Goal: Task Accomplishment & Management: Use online tool/utility

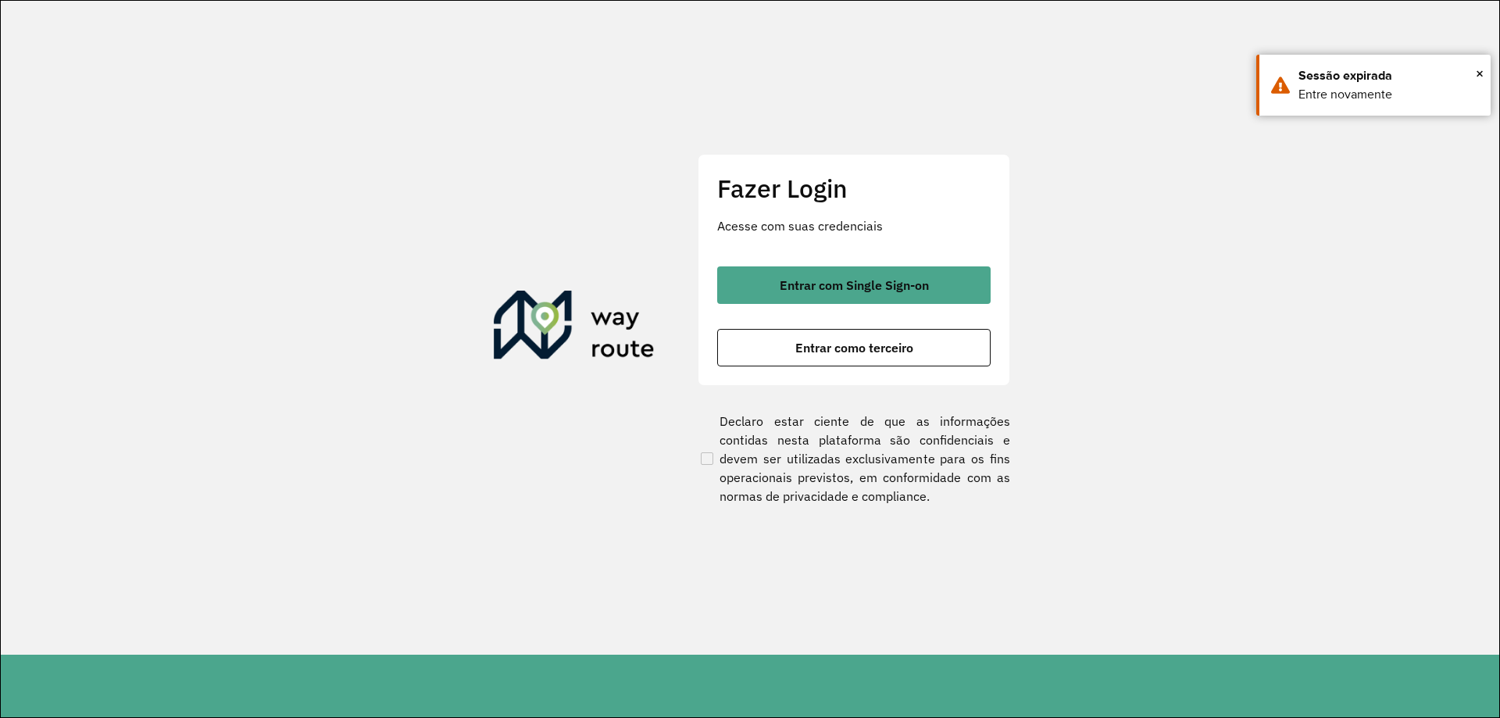
drag, startPoint x: 0, startPoint y: 0, endPoint x: 836, endPoint y: 366, distance: 912.8
click at [836, 366] on div "Fazer Login Acesse com suas credenciais Entrar com Single Sign-on Entrar como t…" at bounding box center [854, 269] width 313 height 231
click at [843, 353] on span "Entrar como terceiro" at bounding box center [854, 347] width 118 height 13
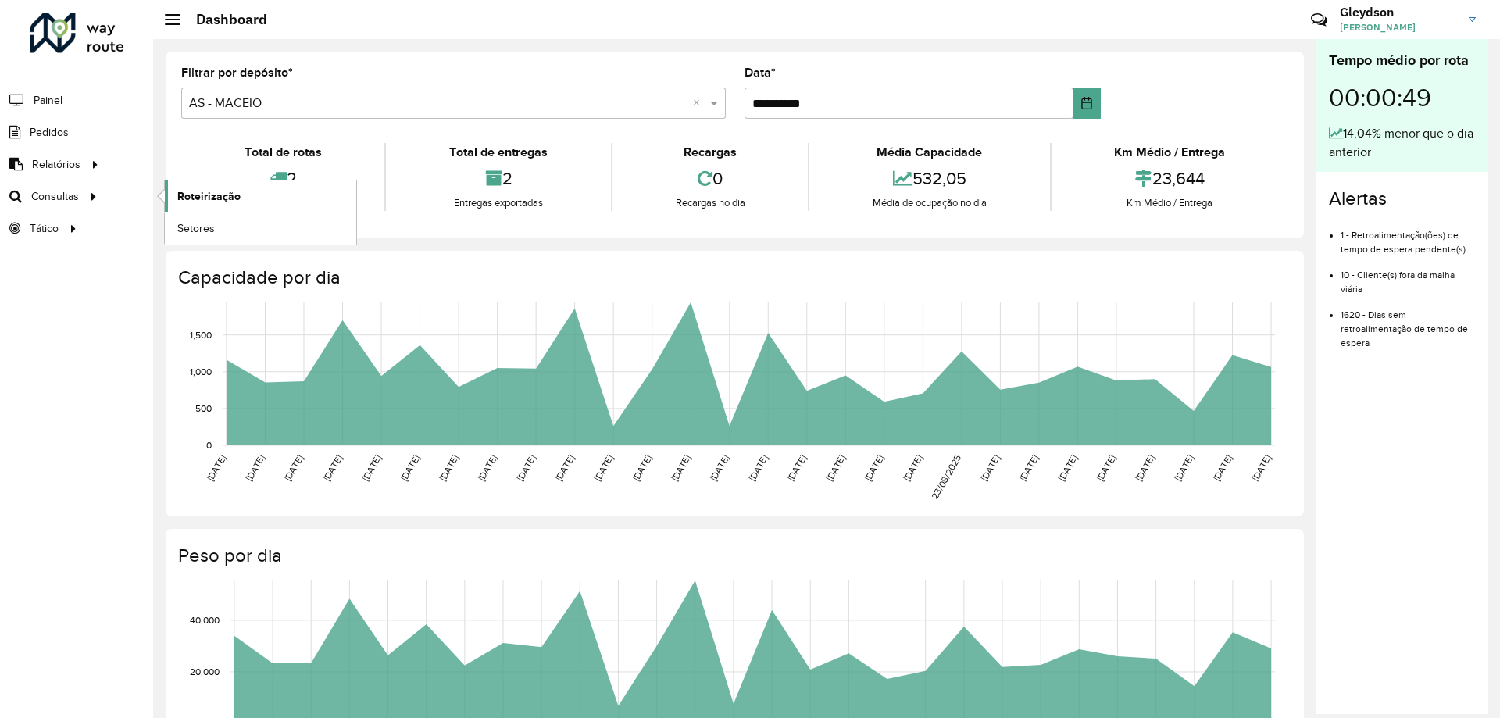
click at [249, 200] on link "Roteirização" at bounding box center [260, 195] width 191 height 31
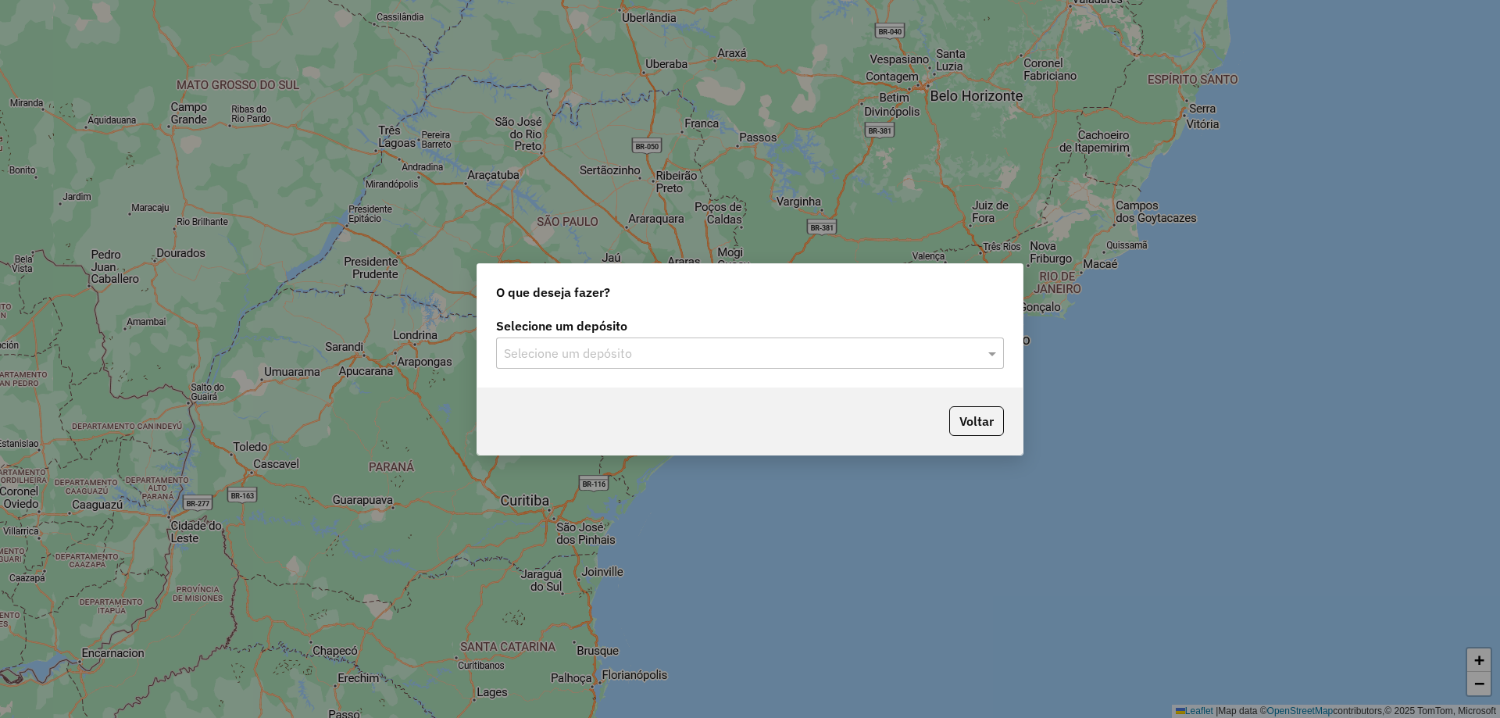
click at [804, 359] on input "text" at bounding box center [734, 354] width 461 height 19
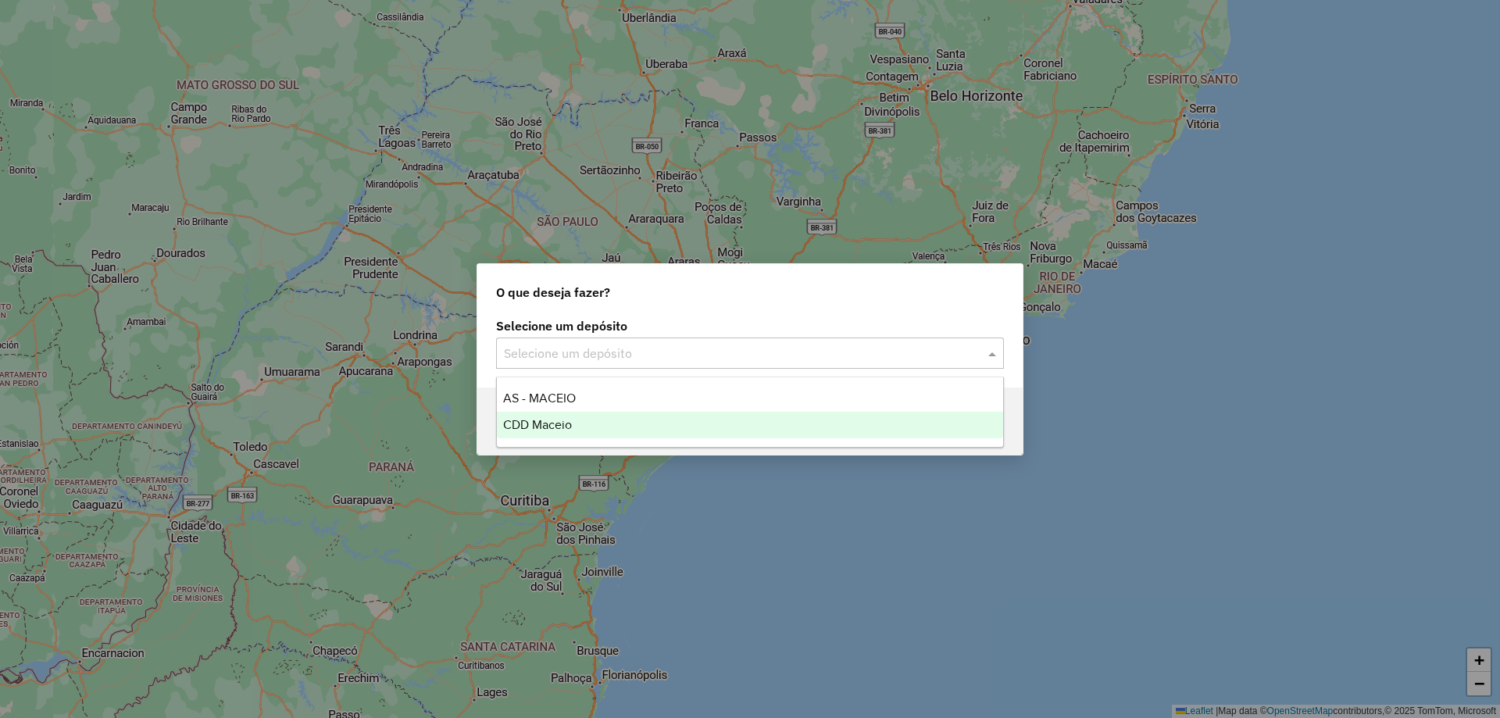
click at [536, 427] on span "CDD Maceio" at bounding box center [537, 424] width 69 height 13
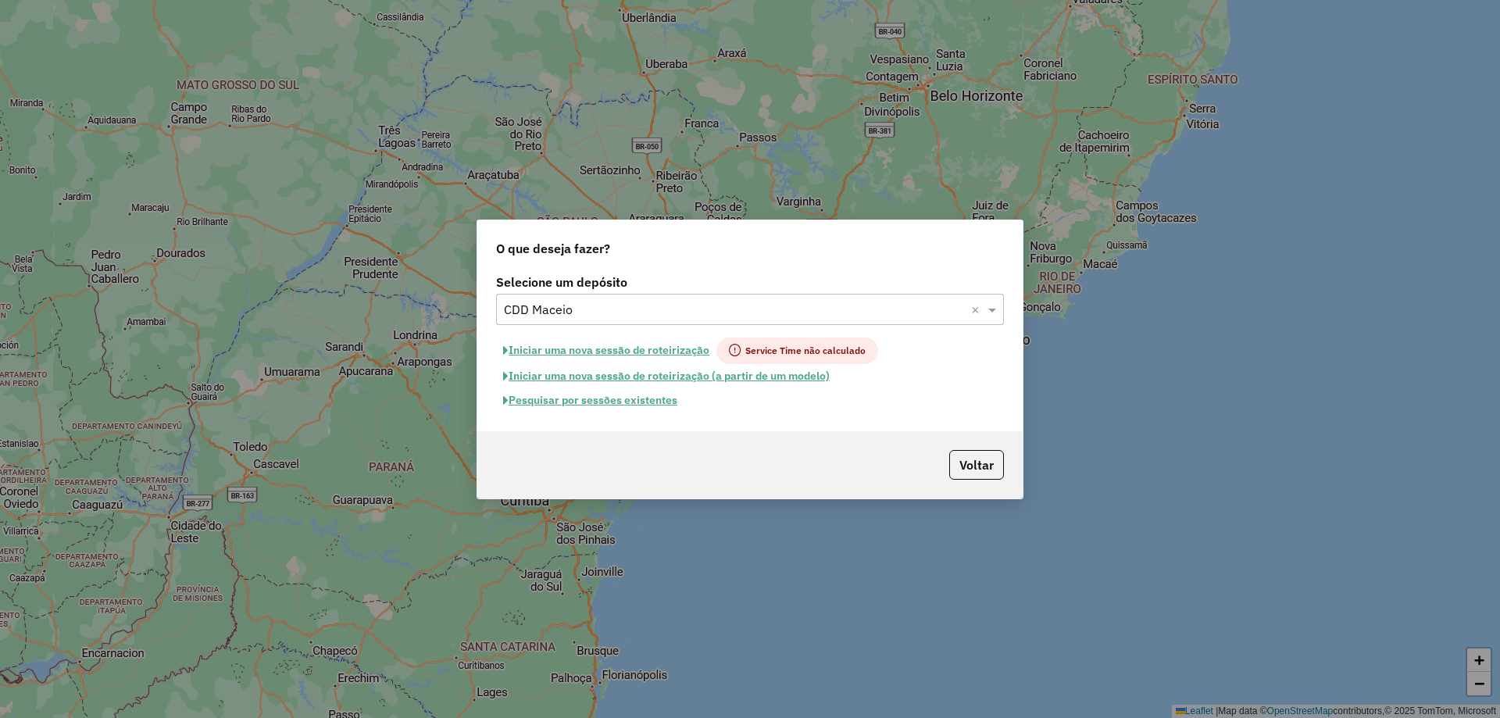
click at [620, 402] on button "Pesquisar por sessões existentes" at bounding box center [590, 400] width 188 height 24
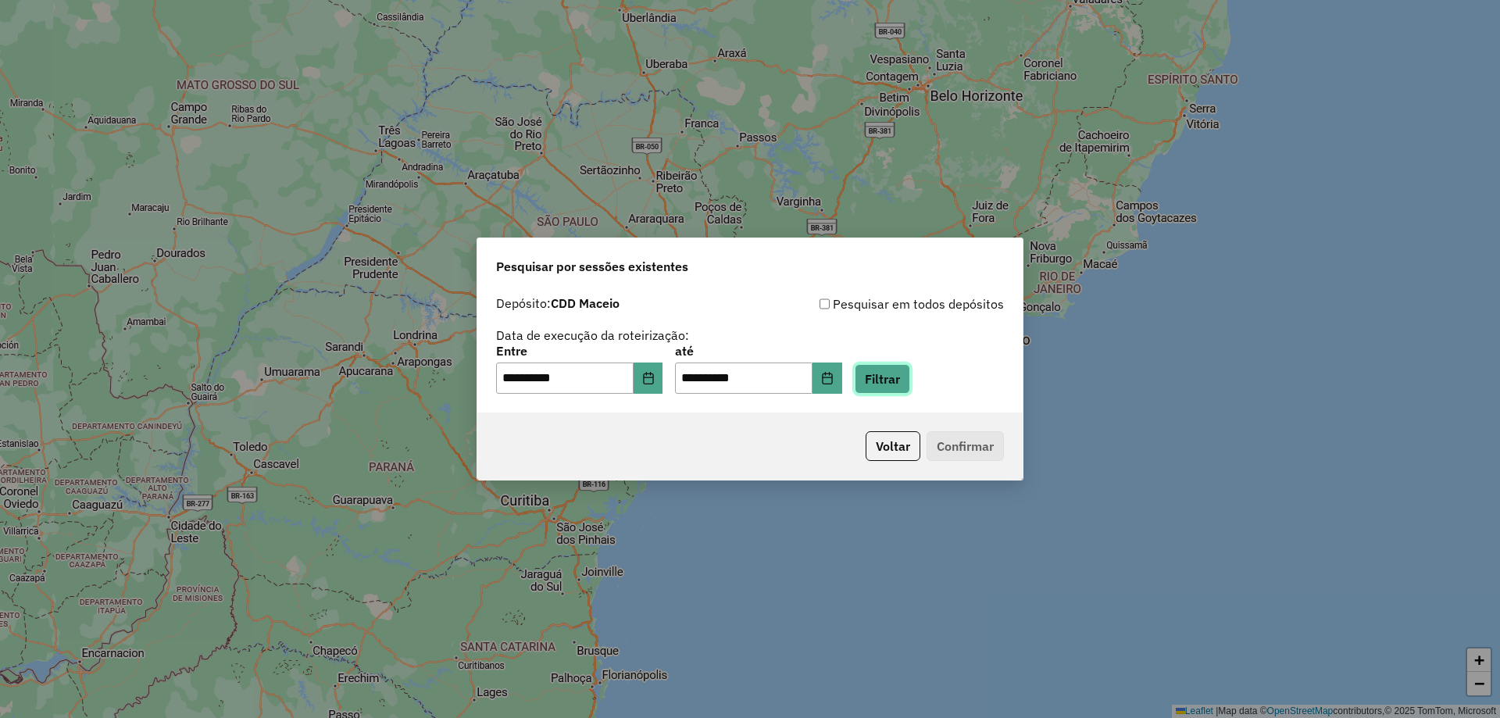
click at [900, 385] on button "Filtrar" at bounding box center [882, 379] width 55 height 30
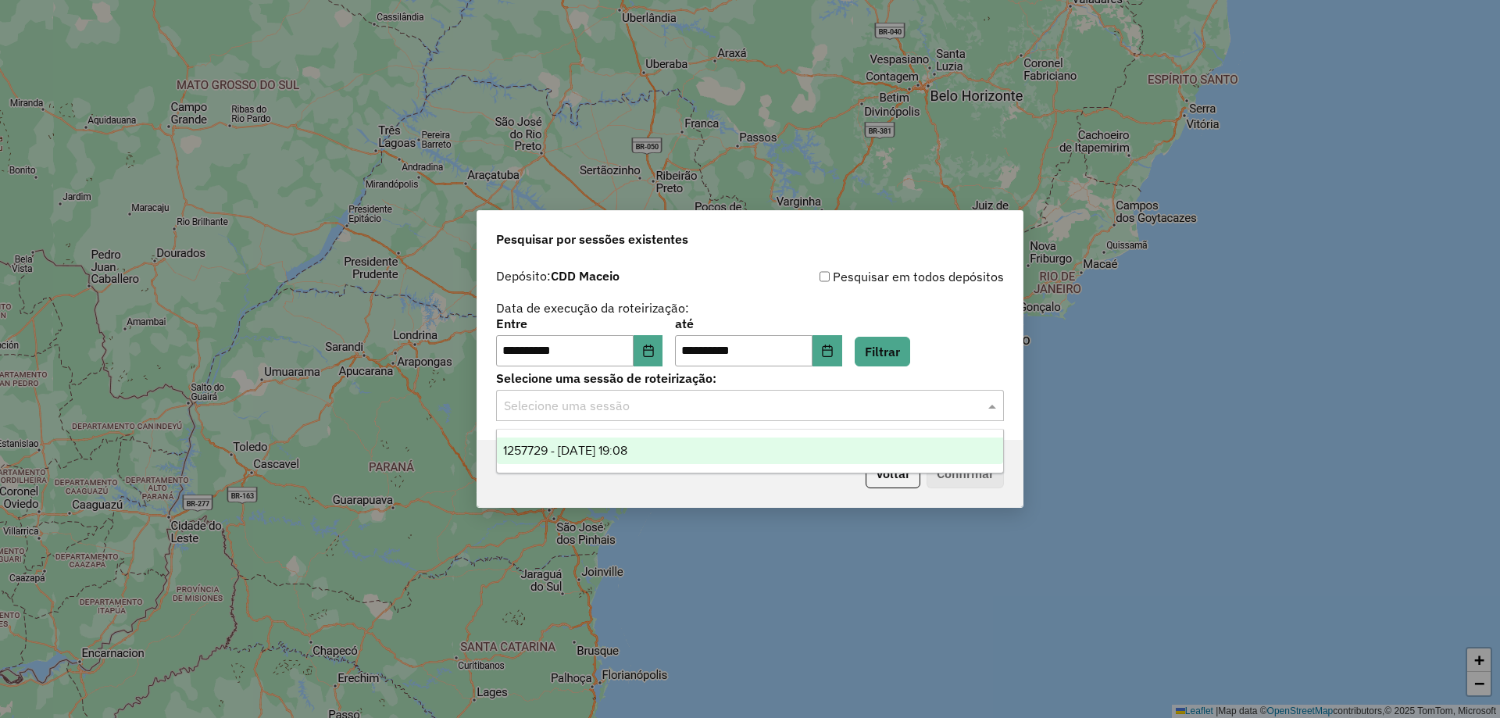
click at [741, 409] on input "text" at bounding box center [734, 406] width 461 height 19
click at [627, 447] on span "1257729 - 02/09/2025 19:08" at bounding box center [565, 450] width 124 height 13
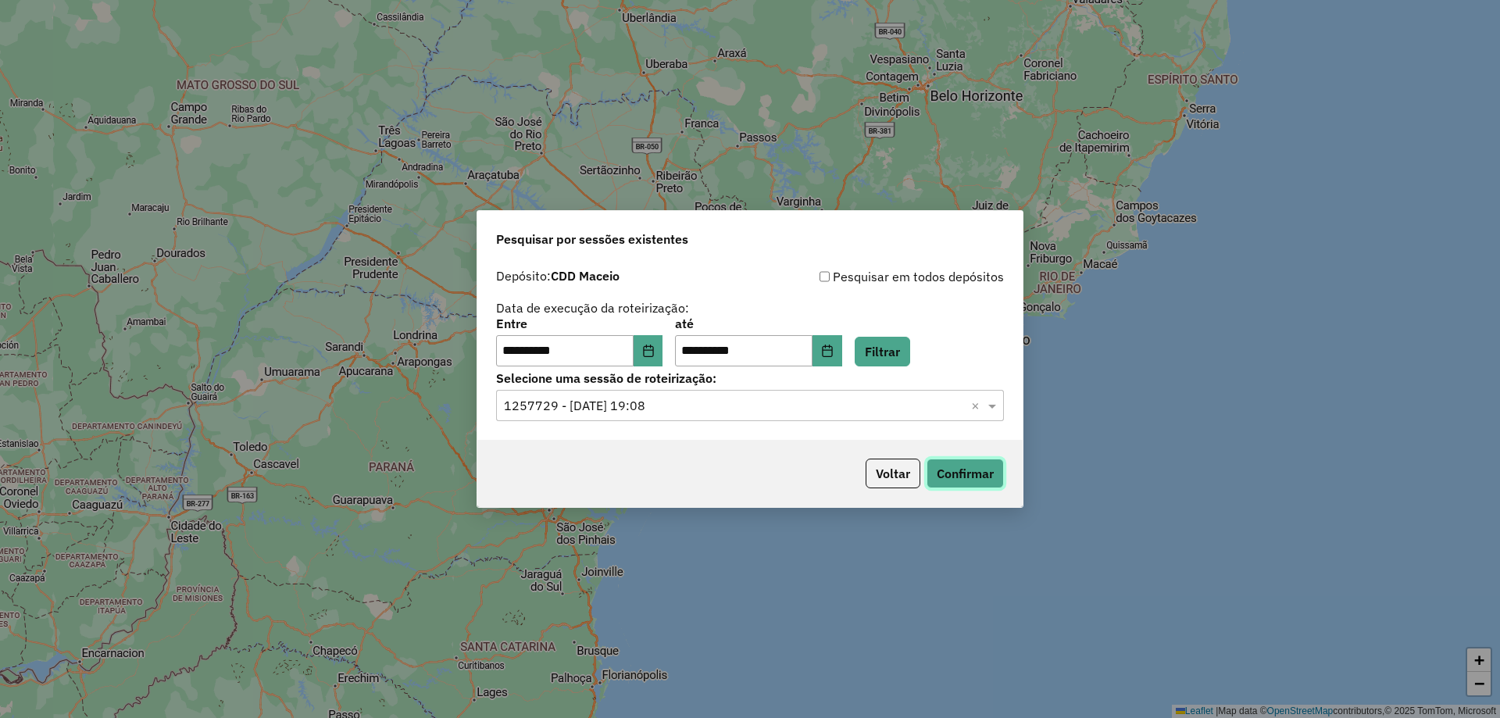
click at [978, 481] on button "Confirmar" at bounding box center [965, 474] width 77 height 30
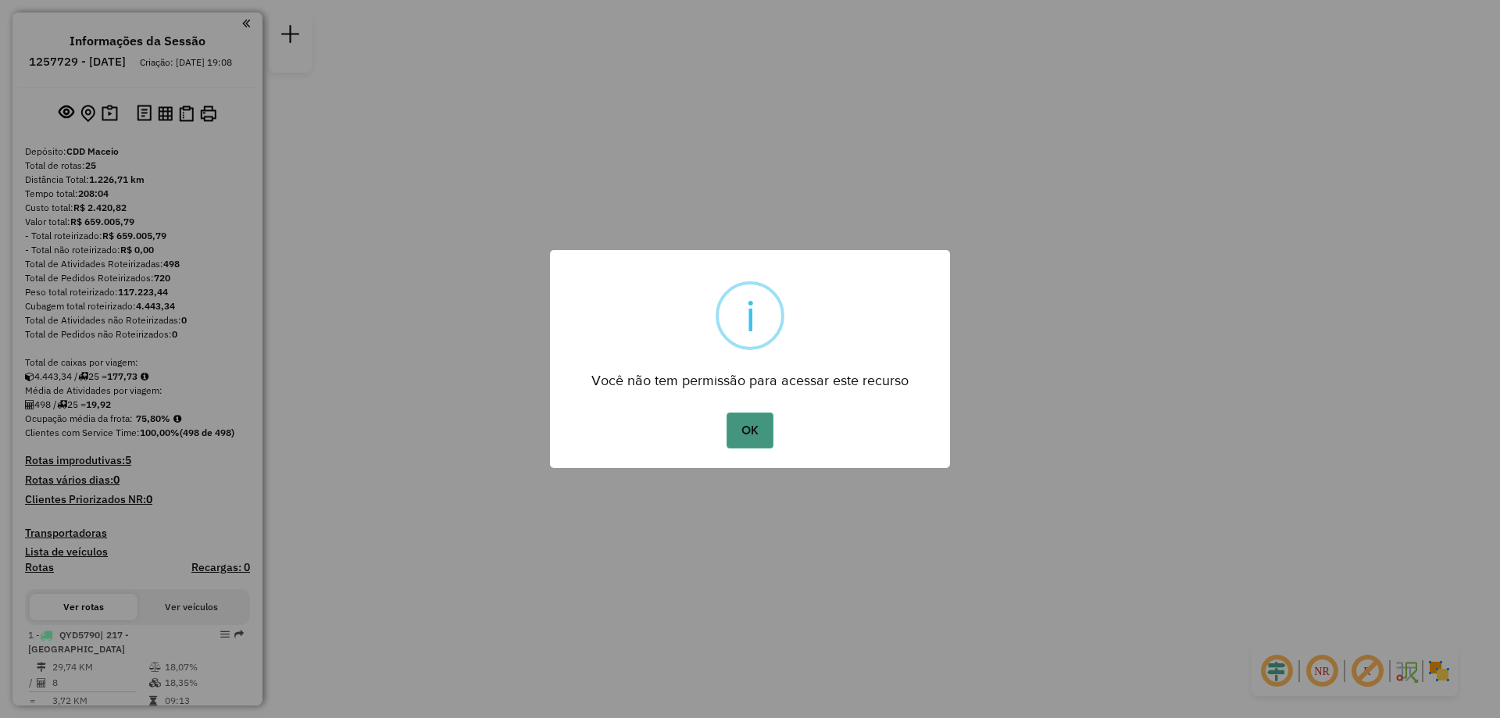
click at [749, 437] on button "OK" at bounding box center [750, 431] width 46 height 36
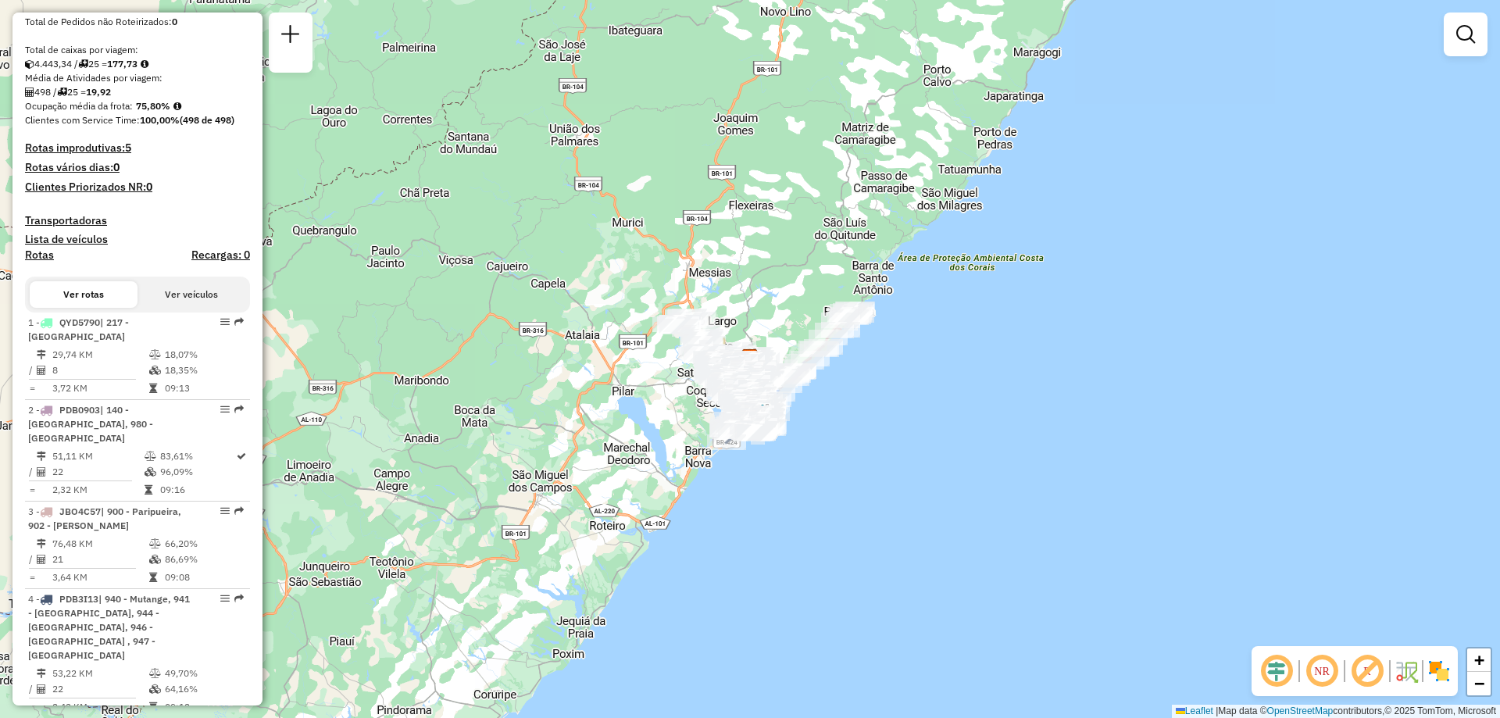
scroll to position [547, 0]
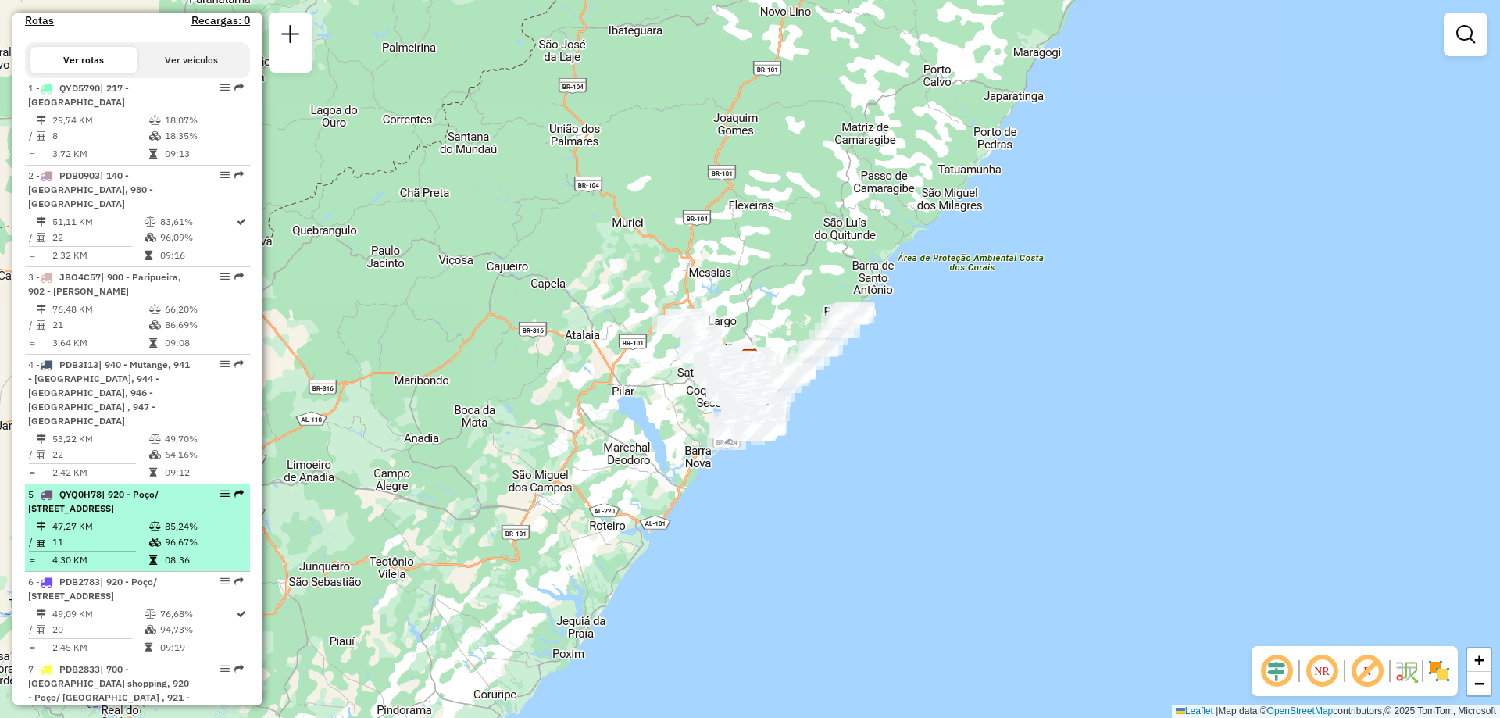
select select "**********"
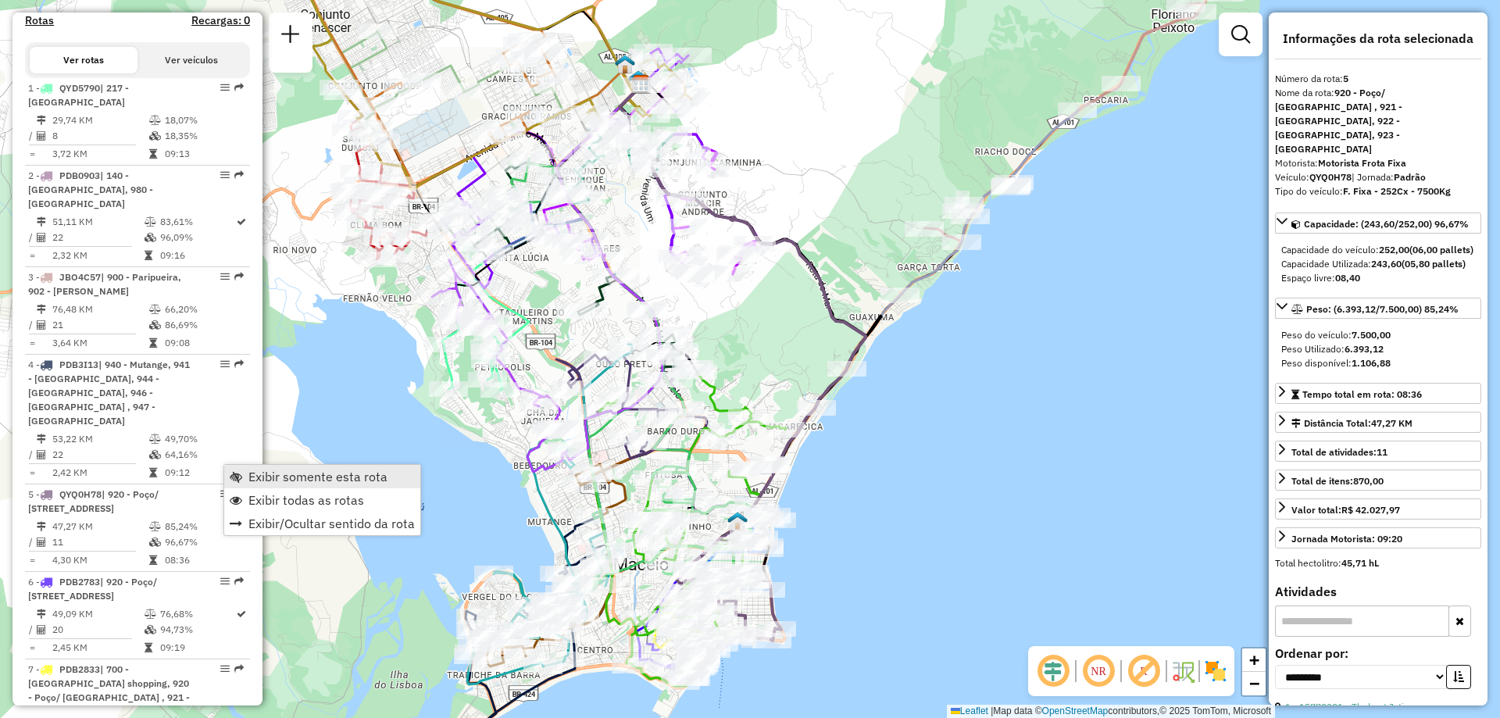
click at [331, 478] on span "Exibir somente esta rota" at bounding box center [317, 476] width 139 height 13
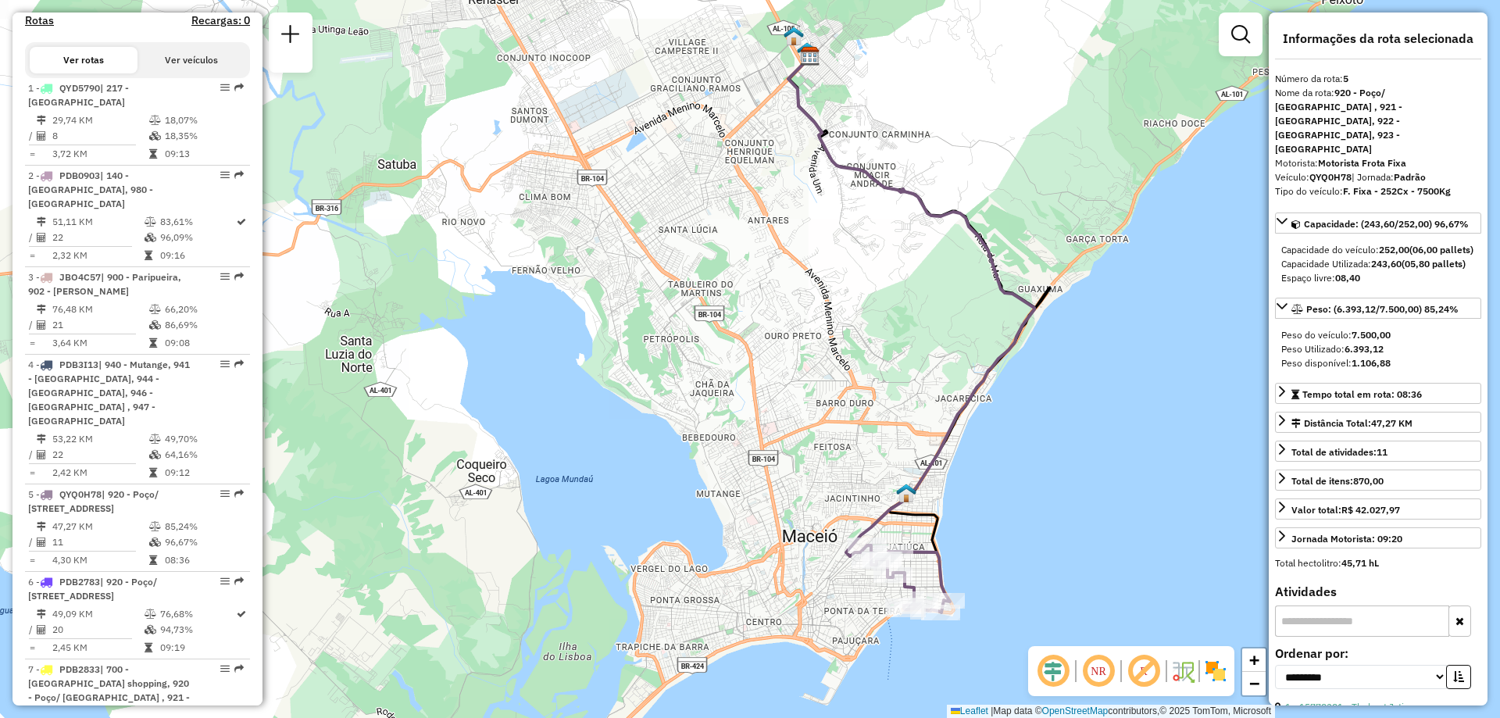
drag, startPoint x: 465, startPoint y: 470, endPoint x: 630, endPoint y: 459, distance: 165.2
click at [630, 459] on div "Janela de atendimento Grade de atendimento Capacidade Transportadoras Veículos …" at bounding box center [750, 359] width 1500 height 718
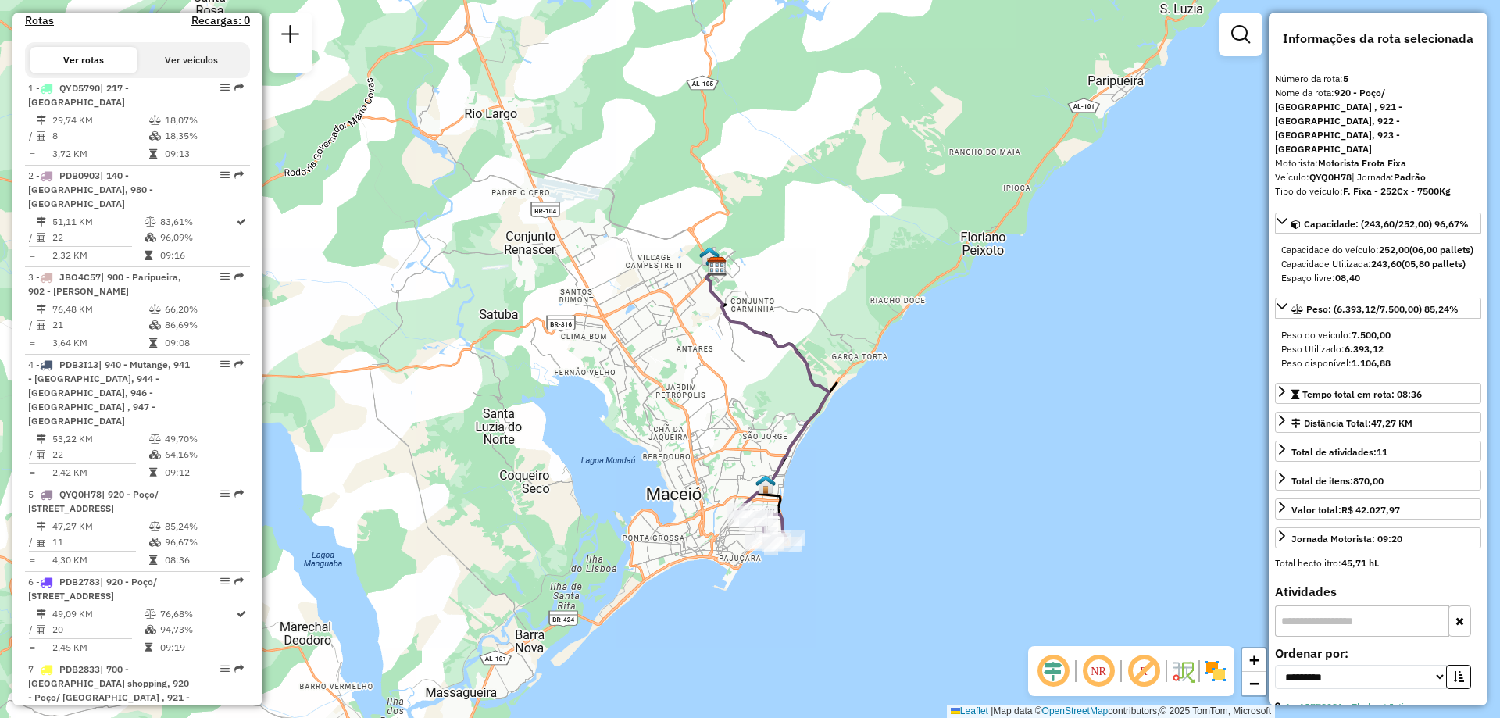
click at [1220, 674] on img at bounding box center [1215, 671] width 25 height 25
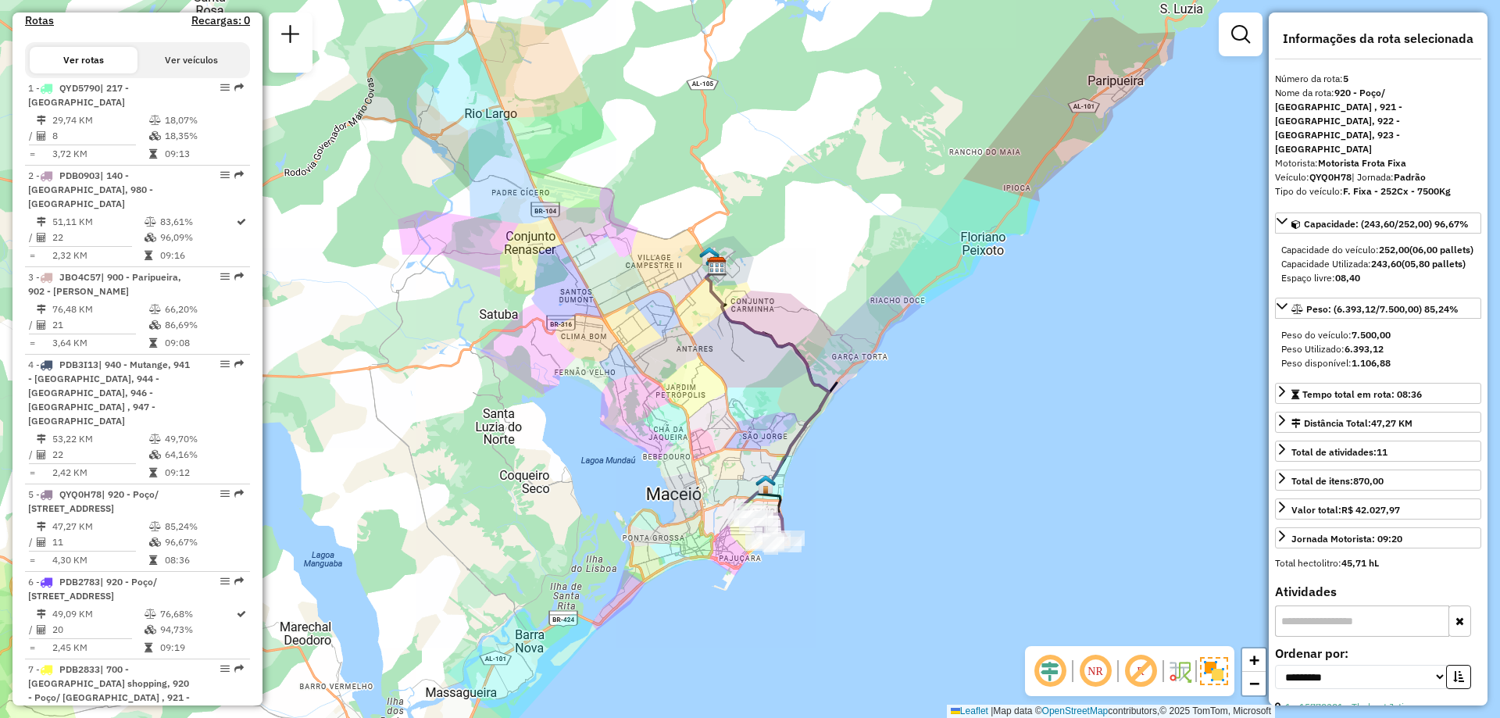
click at [1130, 670] on em at bounding box center [1141, 671] width 38 height 38
click at [1203, 671] on img at bounding box center [1214, 671] width 28 height 28
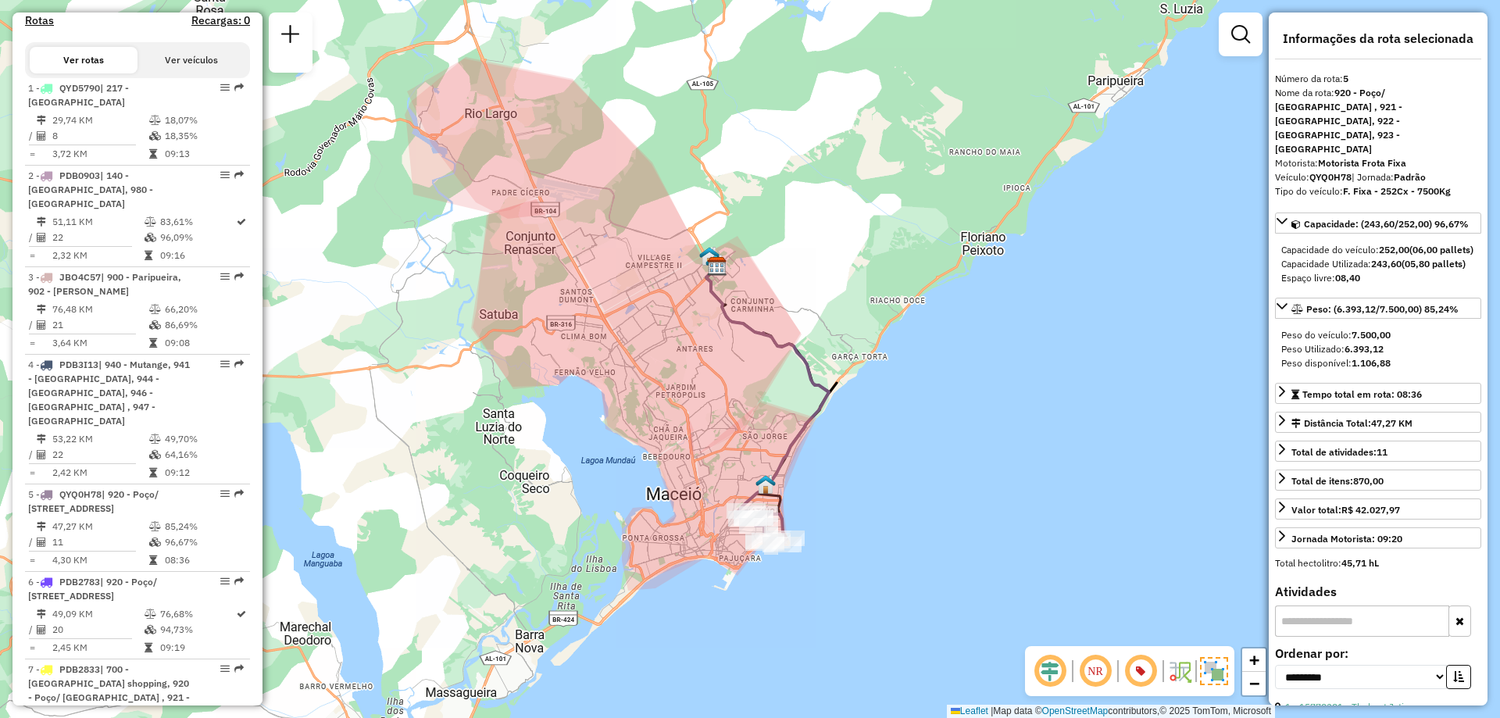
click at [1183, 671] on img at bounding box center [1179, 671] width 25 height 25
click at [1204, 677] on img at bounding box center [1214, 671] width 28 height 28
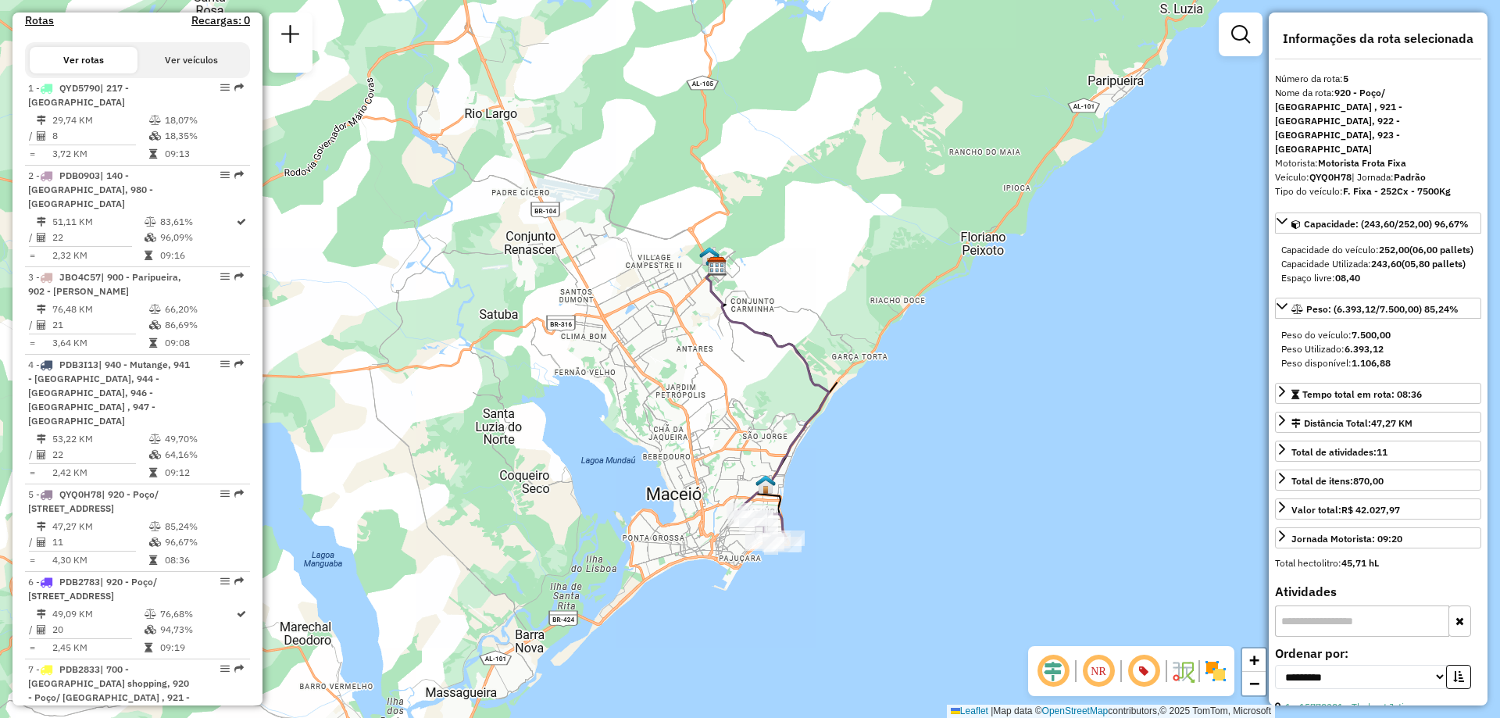
click at [1210, 670] on img at bounding box center [1215, 671] width 25 height 25
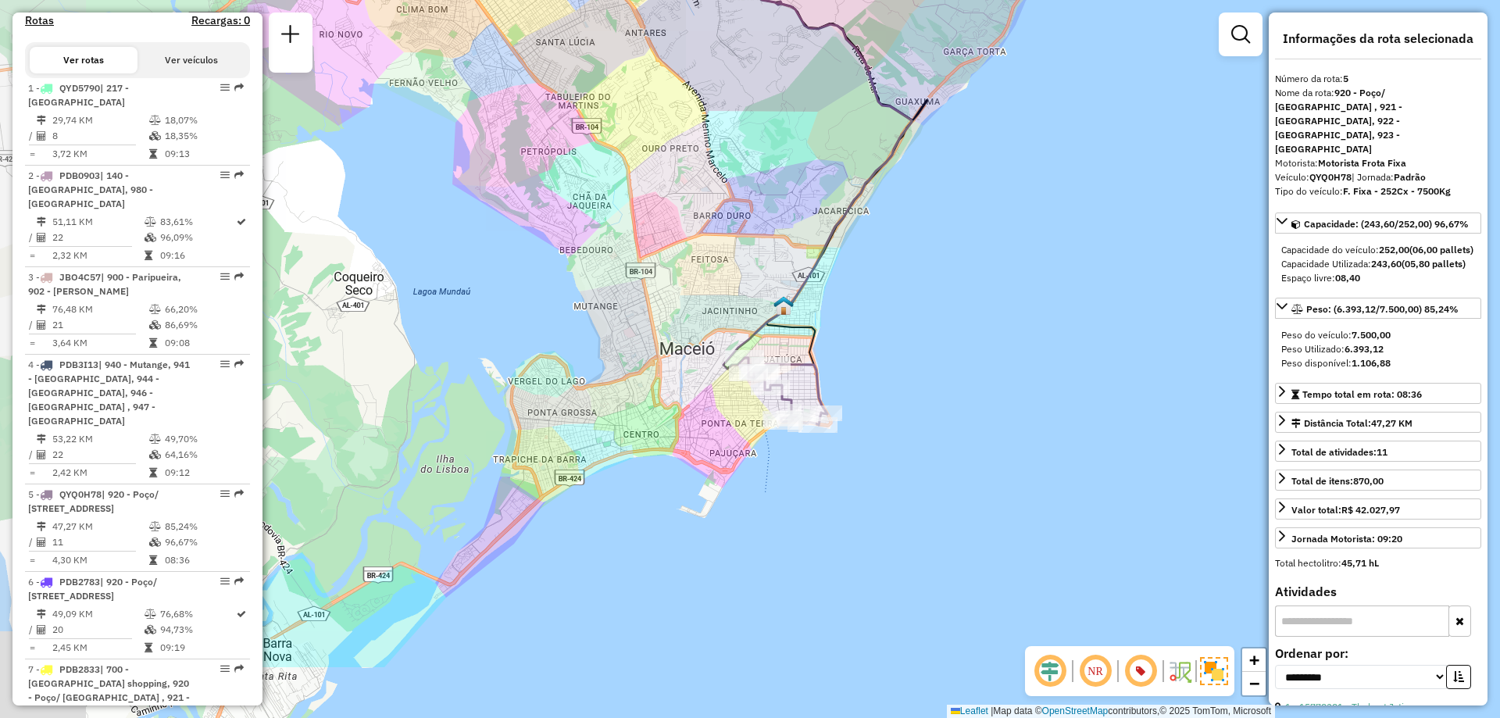
drag, startPoint x: 492, startPoint y: 438, endPoint x: 753, endPoint y: 316, distance: 288.0
click at [753, 316] on div "Janela de atendimento Grade de atendimento Capacidade Transportadoras Veículos …" at bounding box center [750, 359] width 1500 height 718
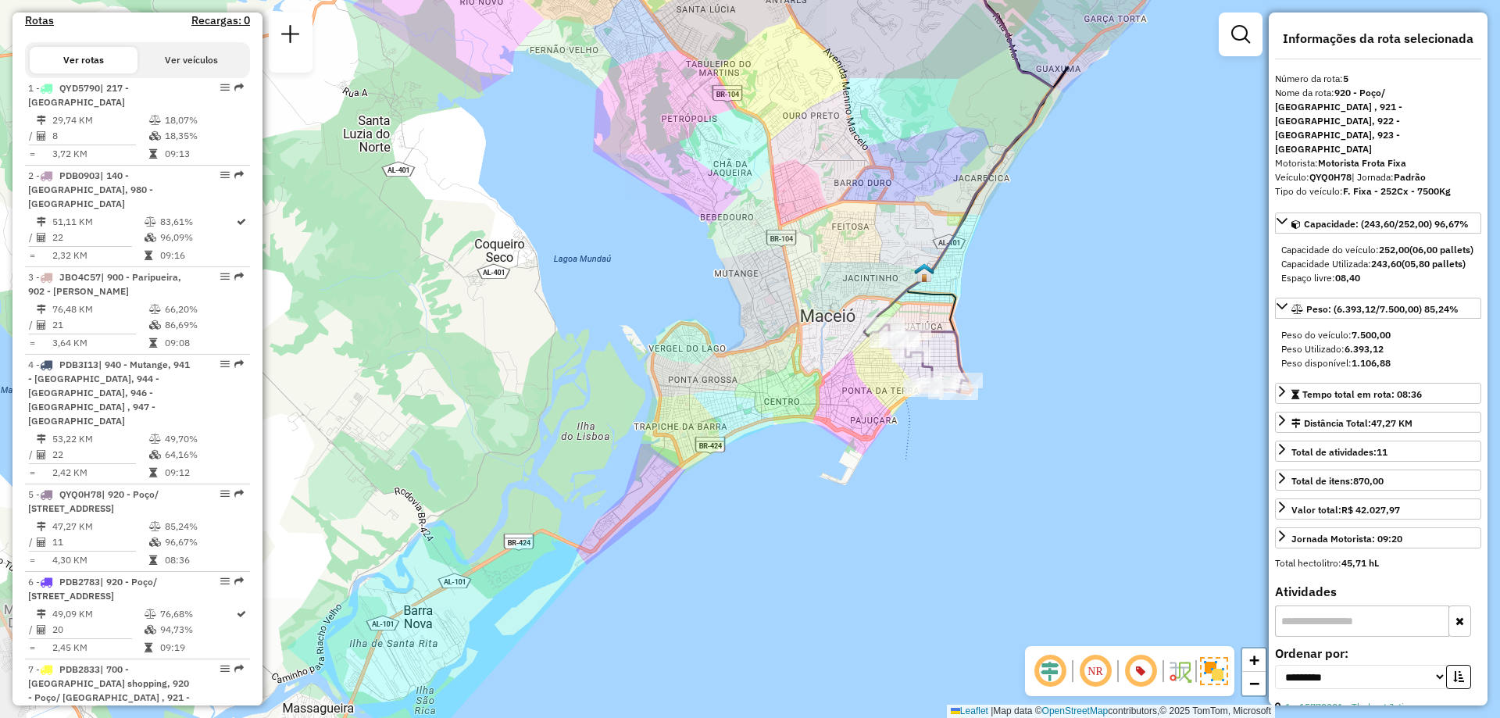
drag, startPoint x: 581, startPoint y: 505, endPoint x: 713, endPoint y: 471, distance: 136.2
click at [713, 471] on div "Janela de atendimento Grade de atendimento Capacidade Transportadoras Veículos …" at bounding box center [750, 359] width 1500 height 718
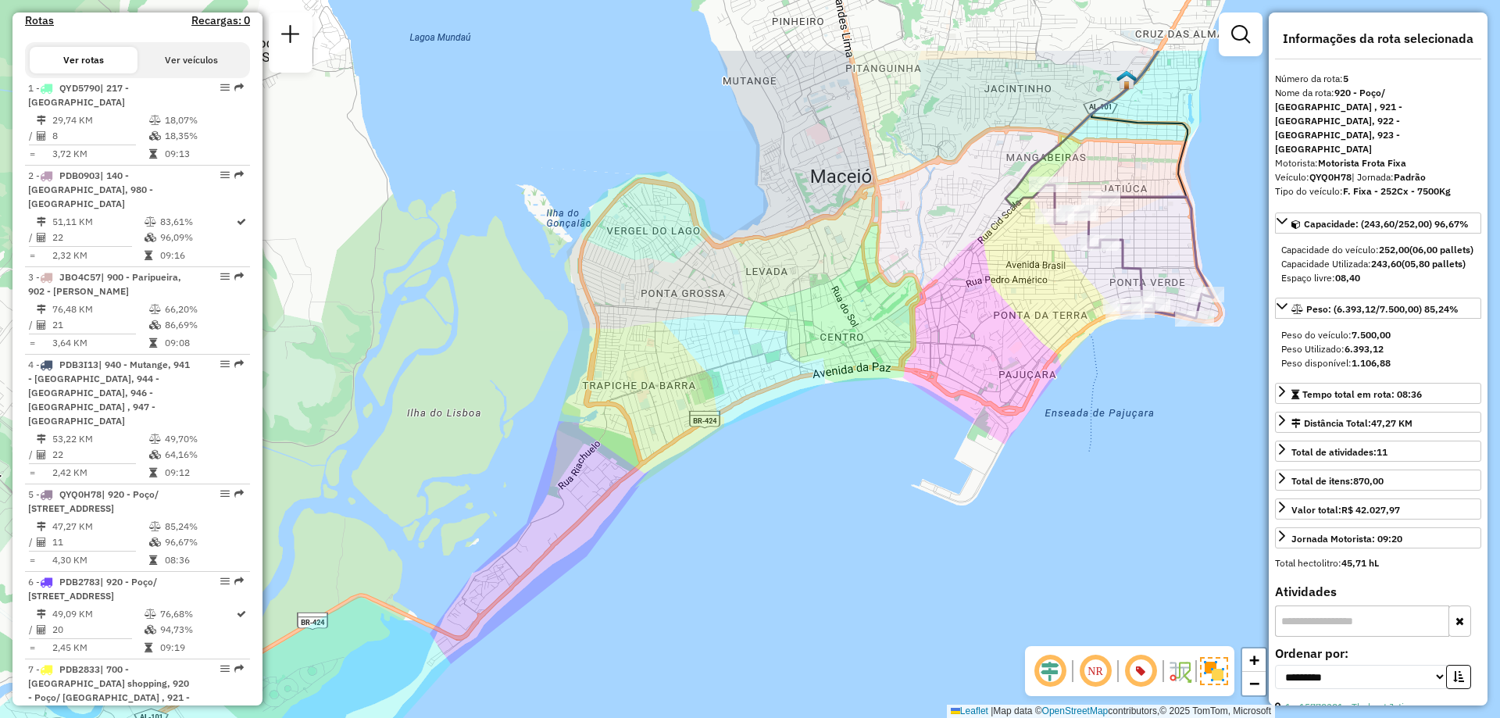
drag, startPoint x: 766, startPoint y: 153, endPoint x: 766, endPoint y: 260, distance: 107.0
click at [766, 260] on div "Janela de atendimento Grade de atendimento Capacidade Transportadoras Veículos …" at bounding box center [750, 359] width 1500 height 718
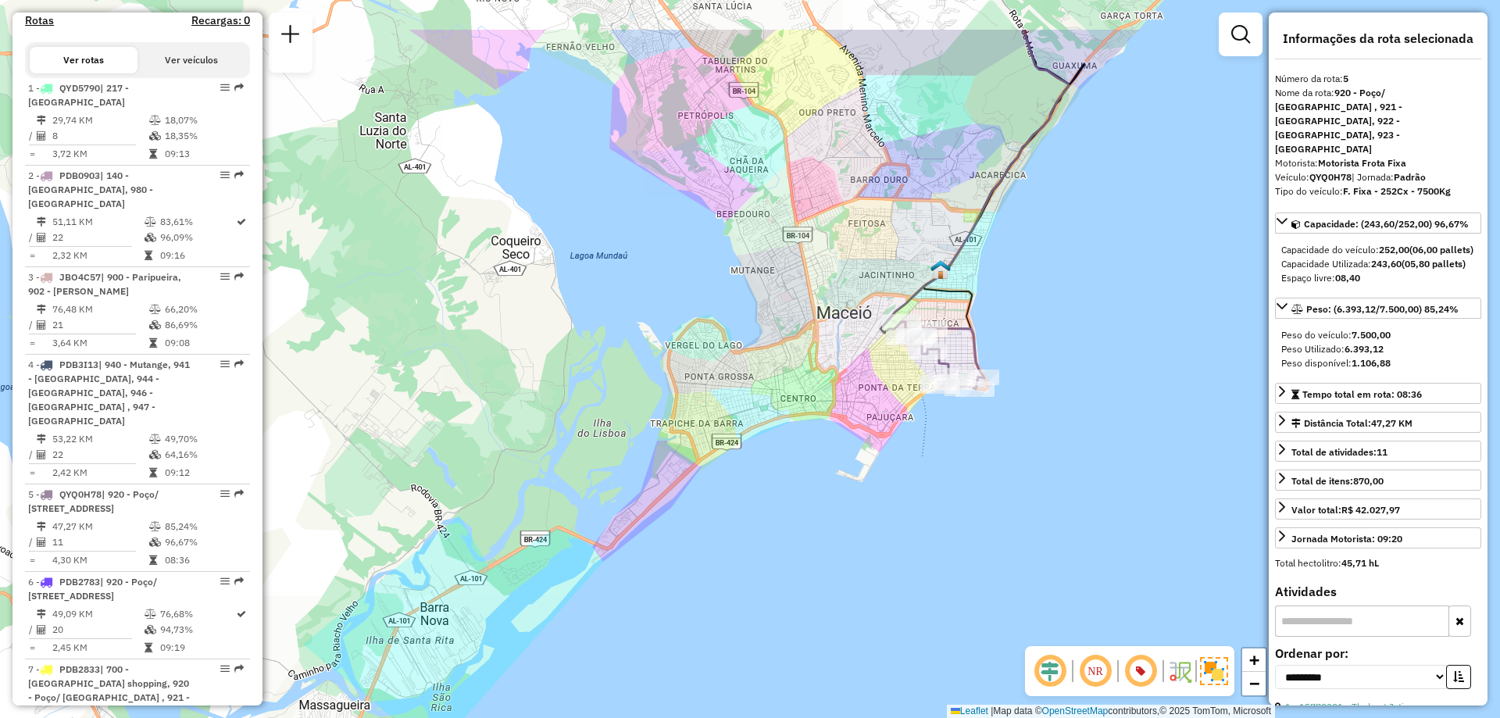
drag, startPoint x: 801, startPoint y: 253, endPoint x: 788, endPoint y: 321, distance: 69.3
click at [788, 321] on div "Janela de atendimento Grade de atendimento Capacidade Transportadoras Veículos …" at bounding box center [750, 359] width 1500 height 718
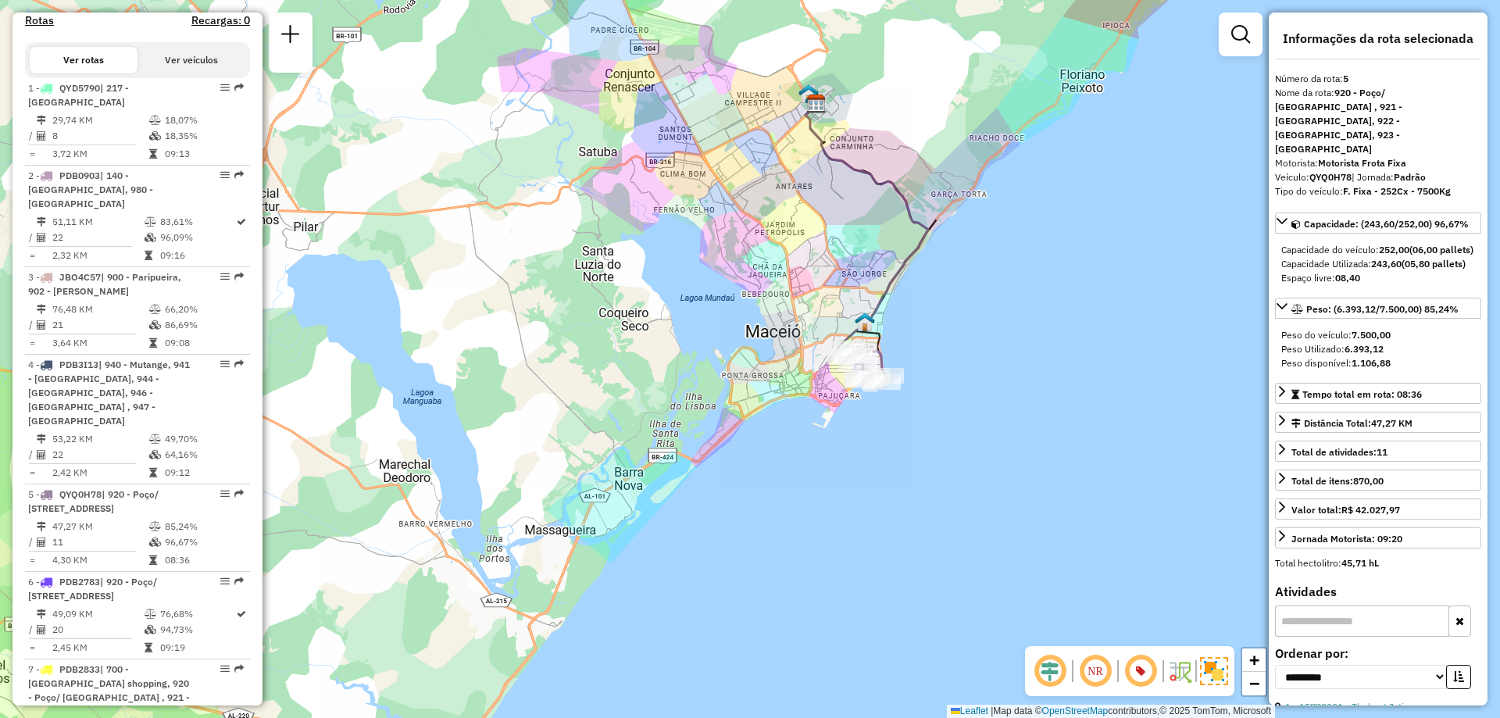
drag, startPoint x: 806, startPoint y: 193, endPoint x: 803, endPoint y: 228, distance: 35.3
click at [804, 228] on div "Janela de atendimento Grade de atendimento Capacidade Transportadoras Veículos …" at bounding box center [750, 359] width 1500 height 718
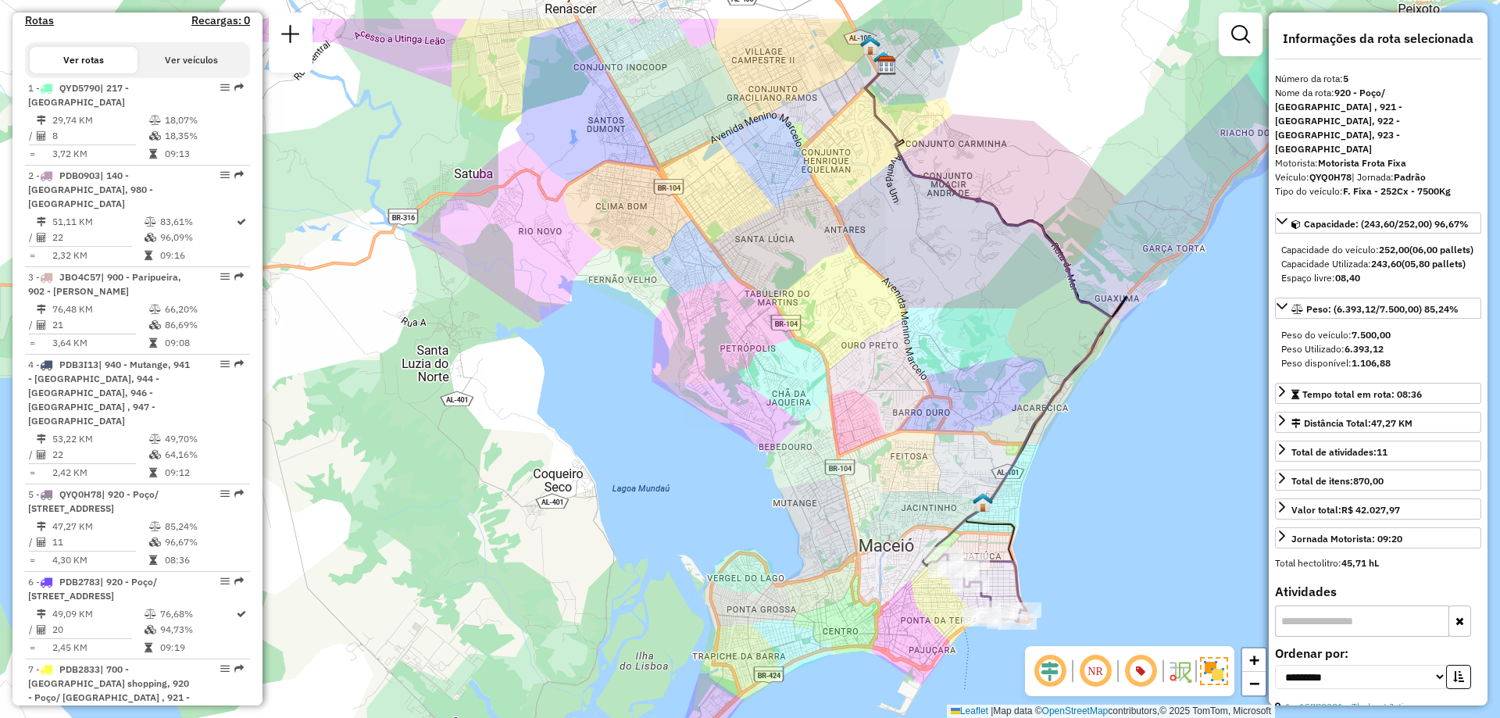
drag, startPoint x: 872, startPoint y: 205, endPoint x: 867, endPoint y: 295, distance: 90.8
click at [867, 295] on div "Janela de atendimento Grade de atendimento Capacidade Transportadoras Veículos …" at bounding box center [750, 359] width 1500 height 718
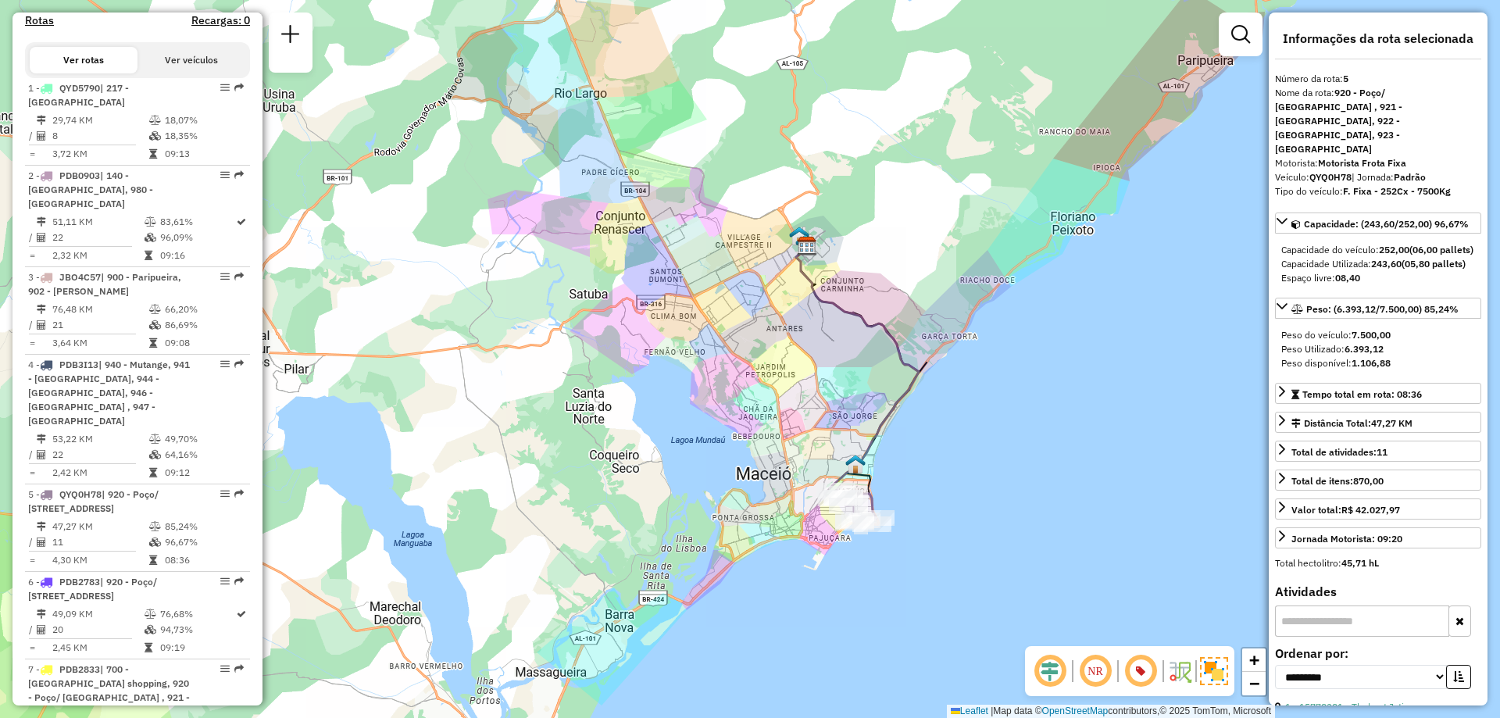
drag, startPoint x: 848, startPoint y: 205, endPoint x: 779, endPoint y: 270, distance: 95.6
click at [779, 270] on div "Janela de atendimento Grade de atendimento Capacidade Transportadoras Veículos …" at bounding box center [750, 359] width 1500 height 718
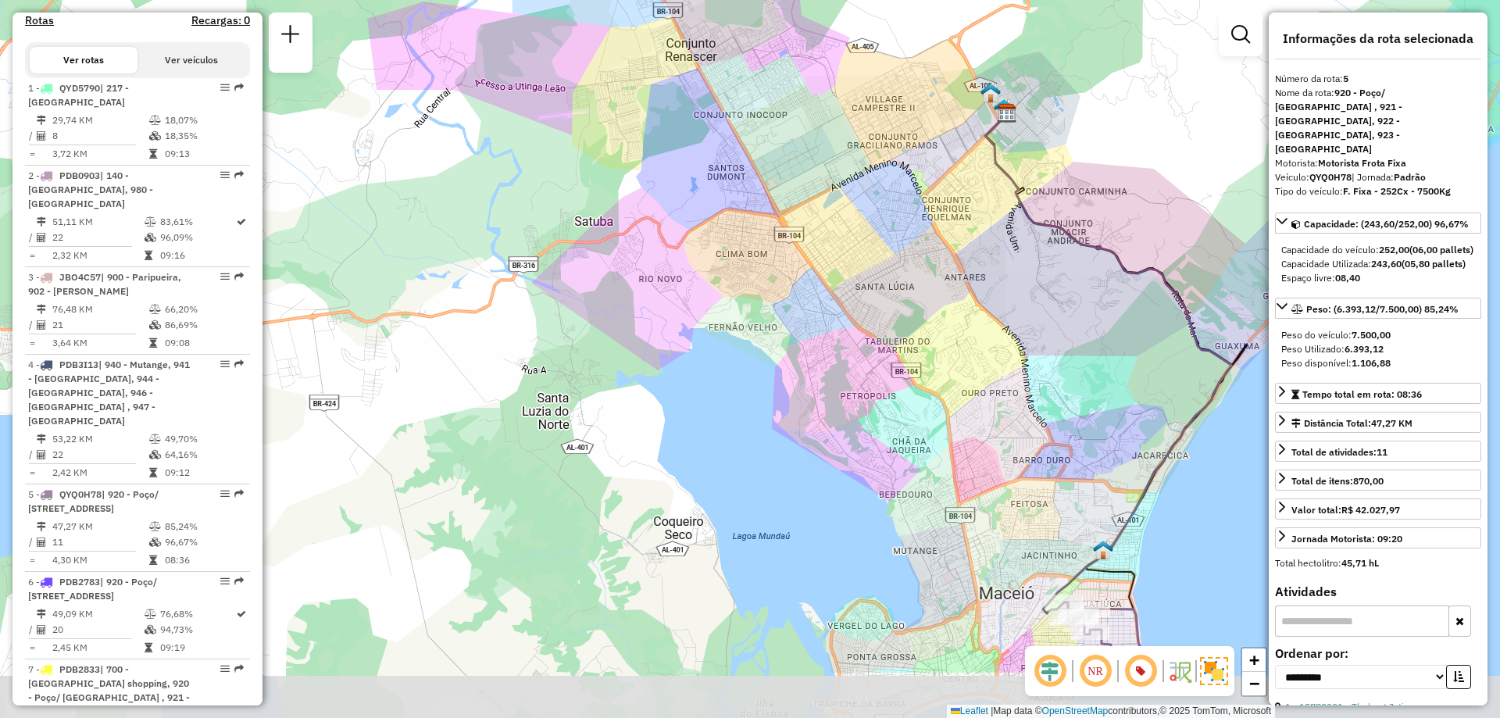
drag, startPoint x: 634, startPoint y: 144, endPoint x: 802, endPoint y: 16, distance: 211.3
click at [802, 14] on div "Janela de atendimento Grade de atendimento Capacidade Transportadoras Veículos …" at bounding box center [750, 359] width 1500 height 718
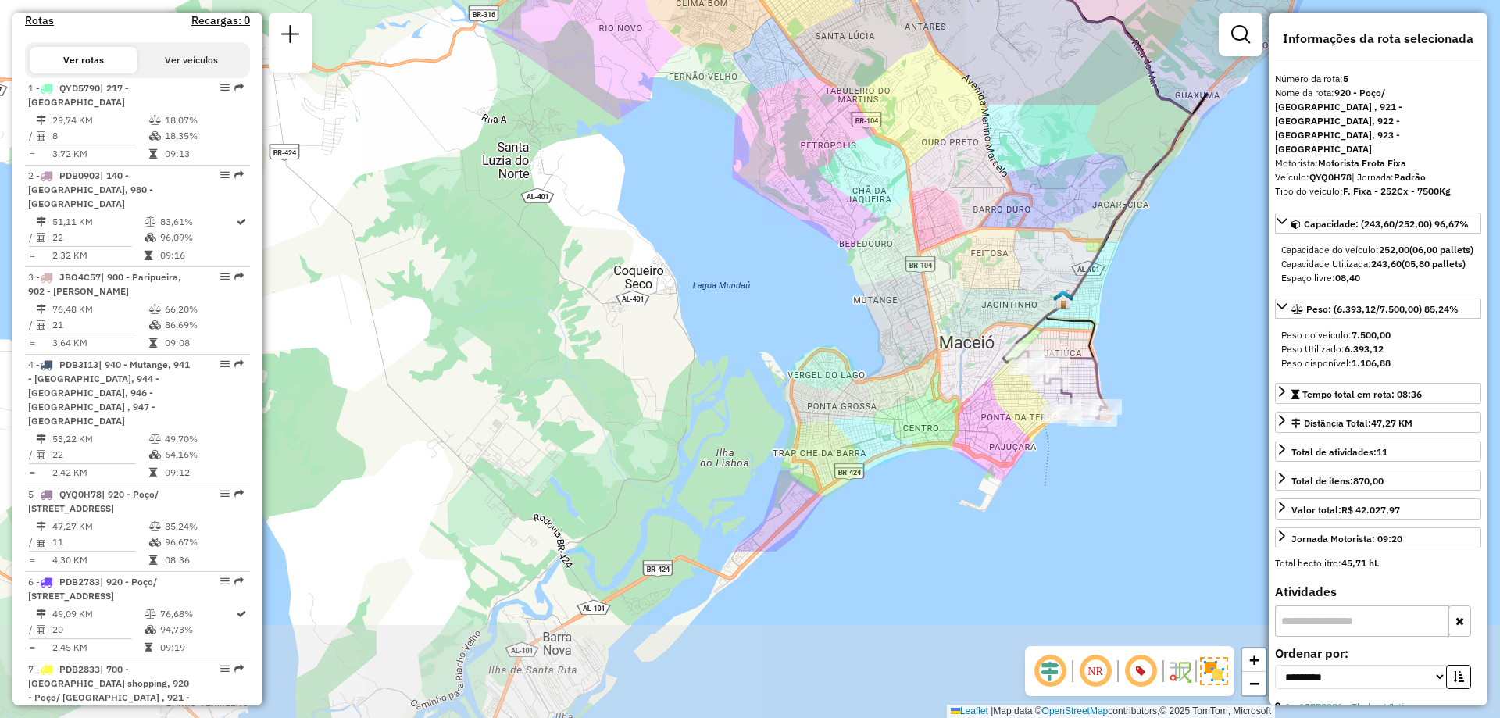
drag, startPoint x: 883, startPoint y: 445, endPoint x: 843, endPoint y: 205, distance: 242.4
click at [843, 205] on div "Janela de atendimento Grade de atendimento Capacidade Transportadoras Veículos …" at bounding box center [750, 359] width 1500 height 718
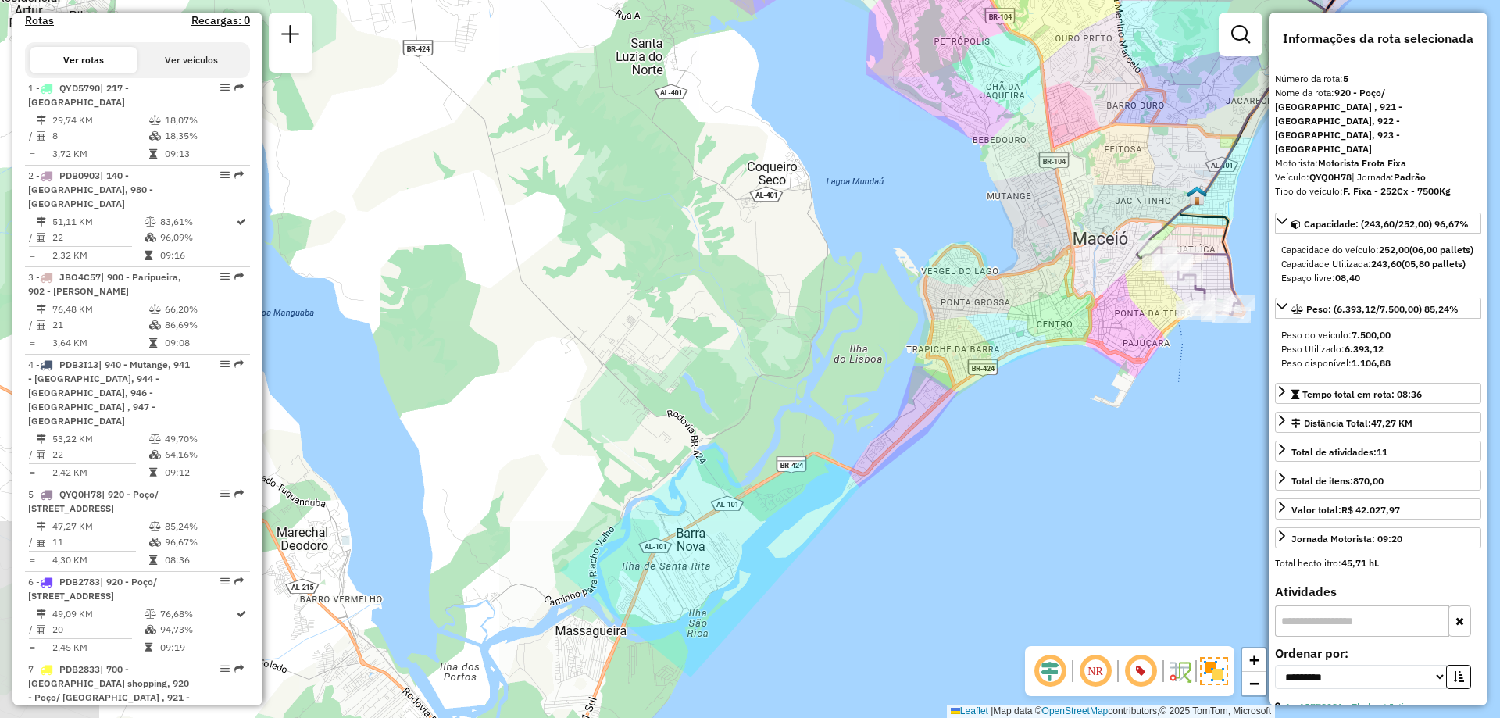
drag, startPoint x: 729, startPoint y: 290, endPoint x: 859, endPoint y: 188, distance: 165.4
click at [859, 188] on div "Janela de atendimento Grade de atendimento Capacidade Transportadoras Veículos …" at bounding box center [750, 359] width 1500 height 718
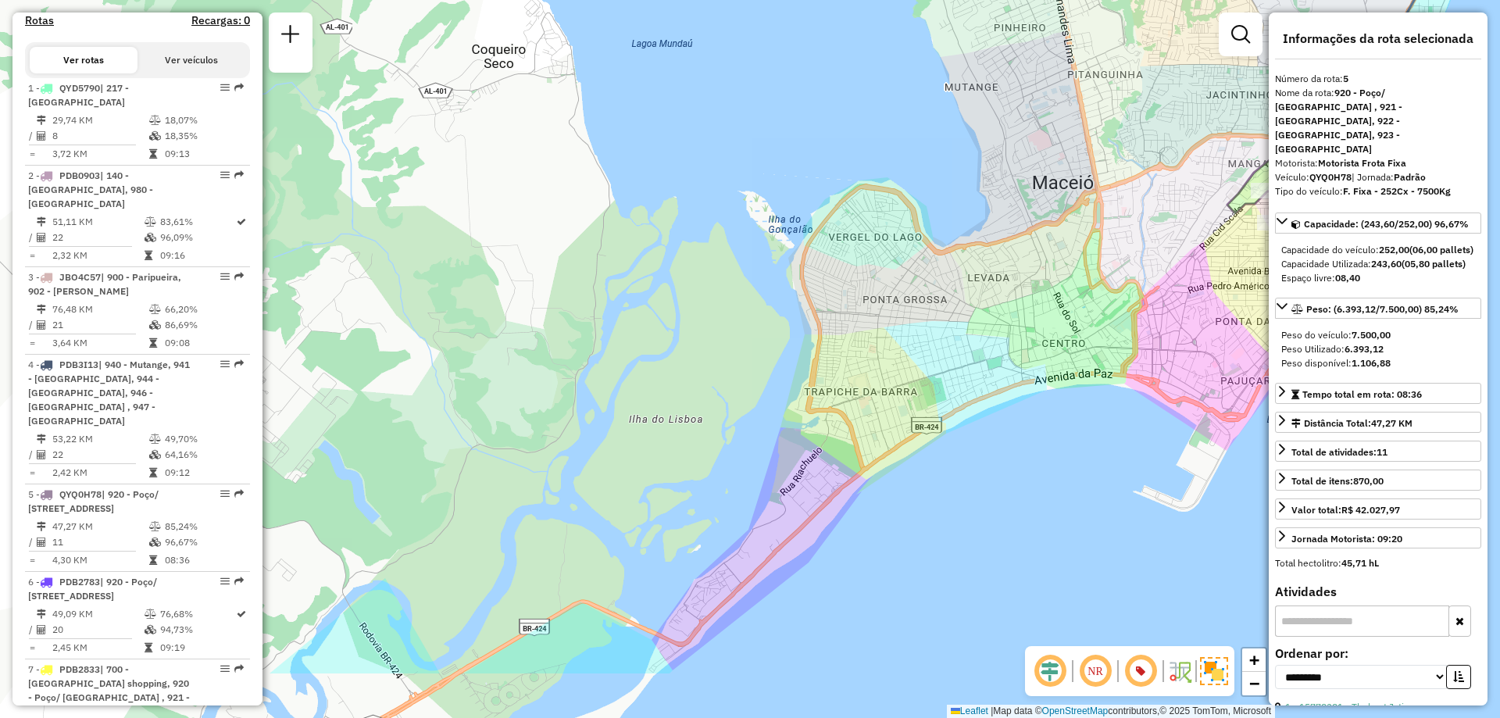
drag, startPoint x: 959, startPoint y: 349, endPoint x: 772, endPoint y: 233, distance: 220.0
click at [772, 233] on div "Janela de atendimento Grade de atendimento Capacidade Transportadoras Veículos …" at bounding box center [750, 359] width 1500 height 718
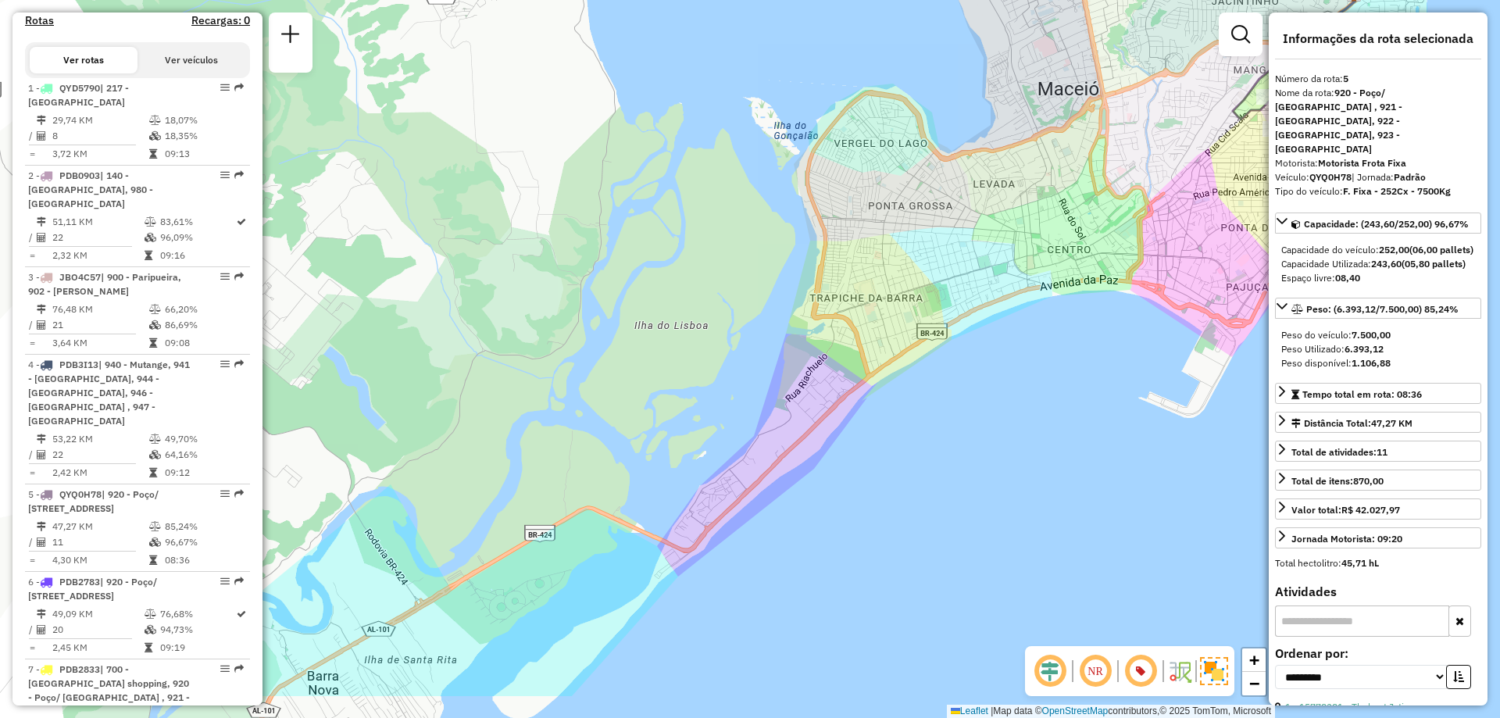
drag, startPoint x: 643, startPoint y: 401, endPoint x: 648, endPoint y: 307, distance: 93.9
click at [648, 307] on div "Janela de atendimento Grade de atendimento Capacidade Transportadoras Veículos …" at bounding box center [750, 359] width 1500 height 718
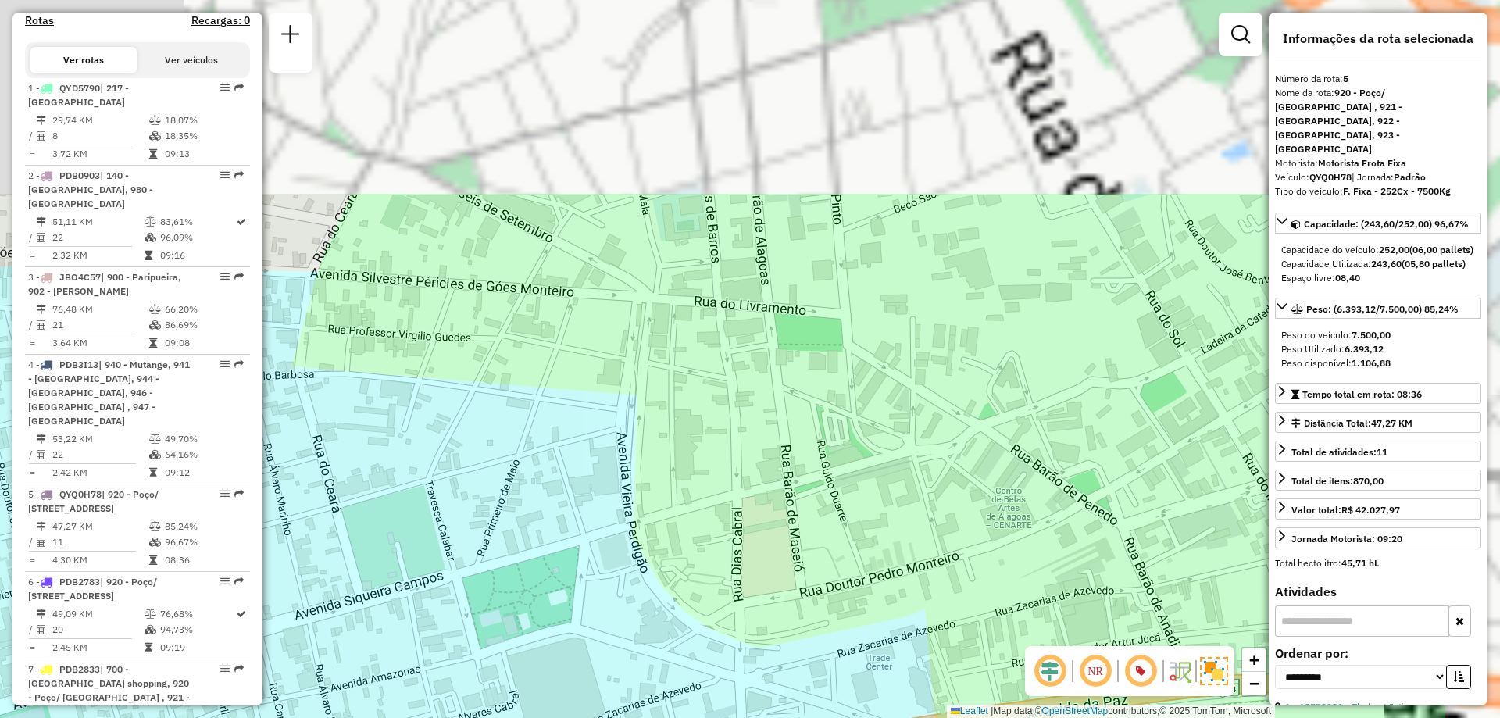
drag, startPoint x: 1096, startPoint y: 253, endPoint x: 842, endPoint y: 537, distance: 380.7
click at [849, 541] on div "Janela de atendimento Grade de atendimento Capacidade Transportadoras Veículos …" at bounding box center [750, 359] width 1500 height 718
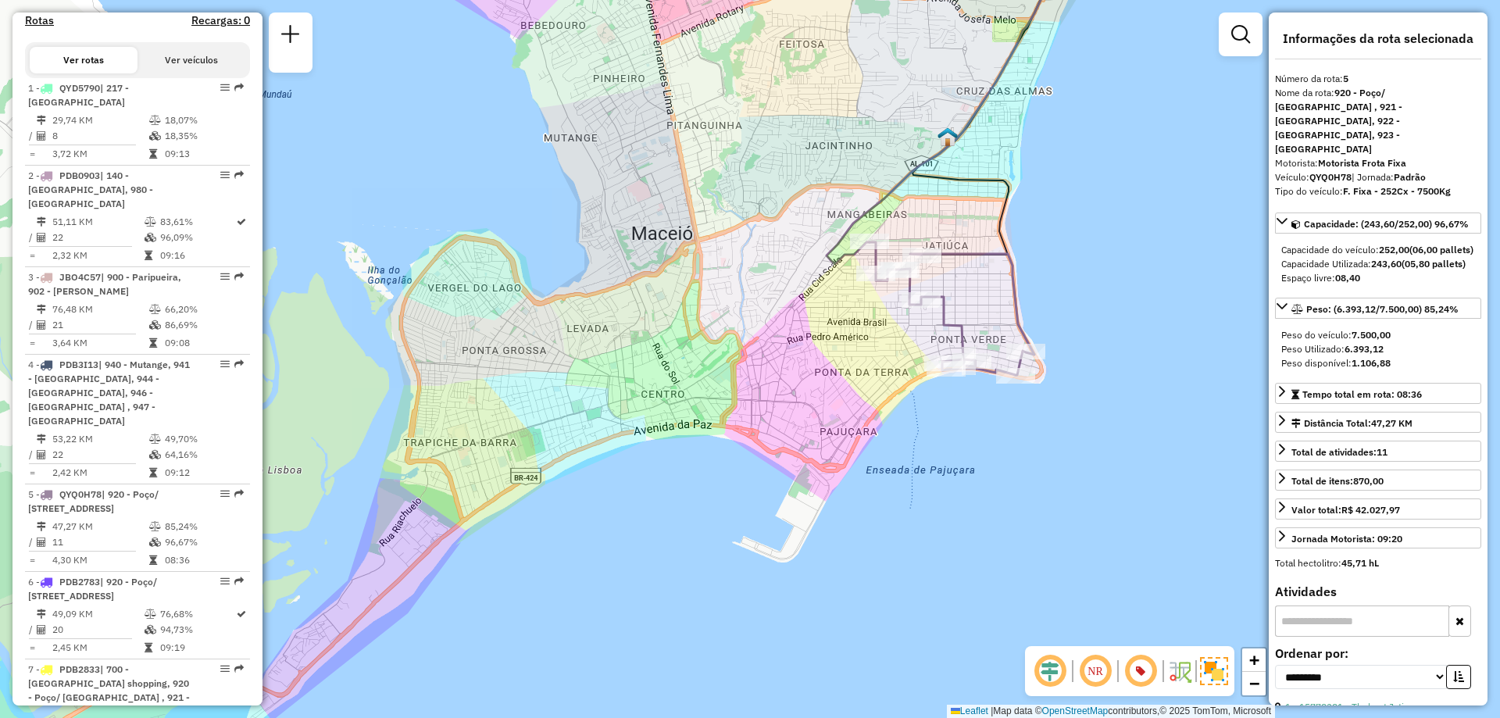
drag, startPoint x: 1027, startPoint y: 409, endPoint x: 774, endPoint y: 343, distance: 261.0
click at [774, 343] on div "Janela de atendimento Grade de atendimento Capacidade Transportadoras Veículos …" at bounding box center [750, 359] width 1500 height 718
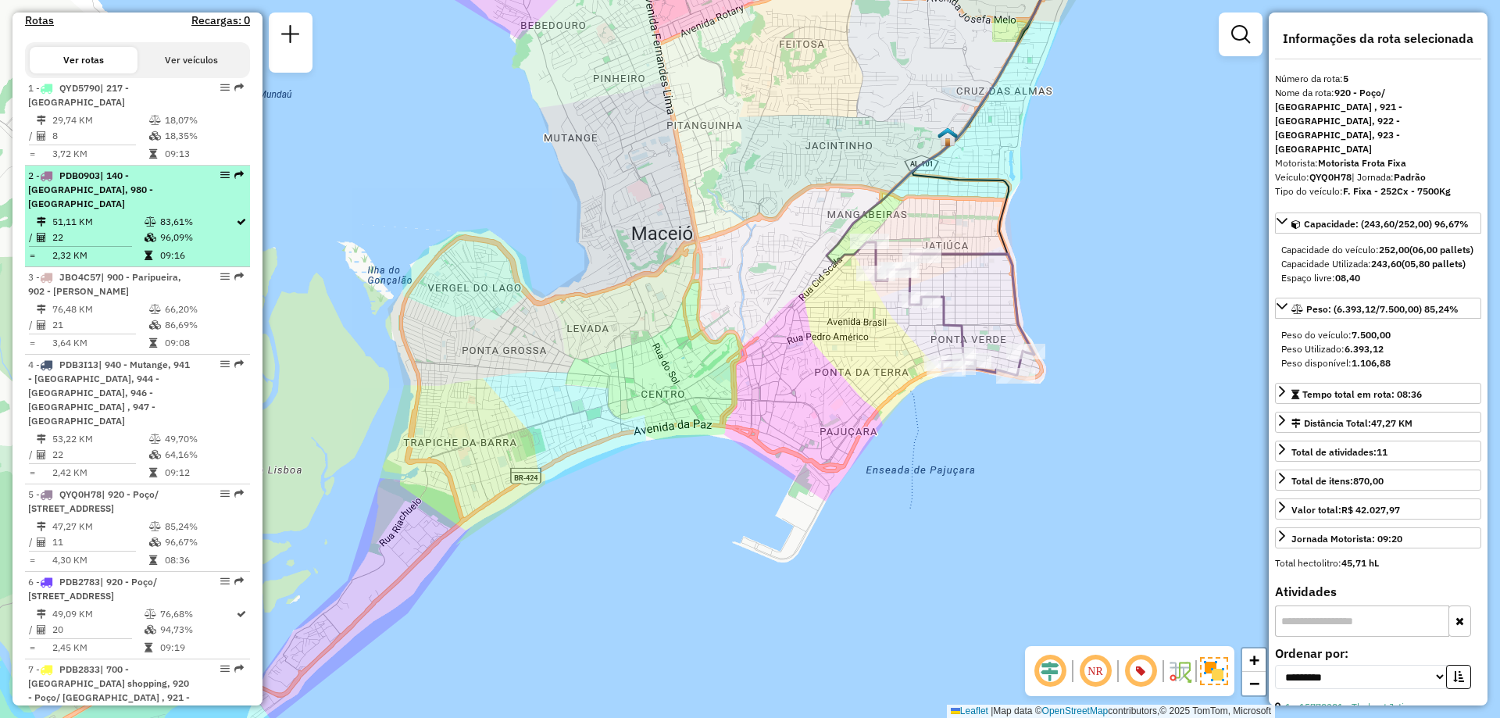
drag, startPoint x: 215, startPoint y: 175, endPoint x: 223, endPoint y: 176, distance: 7.9
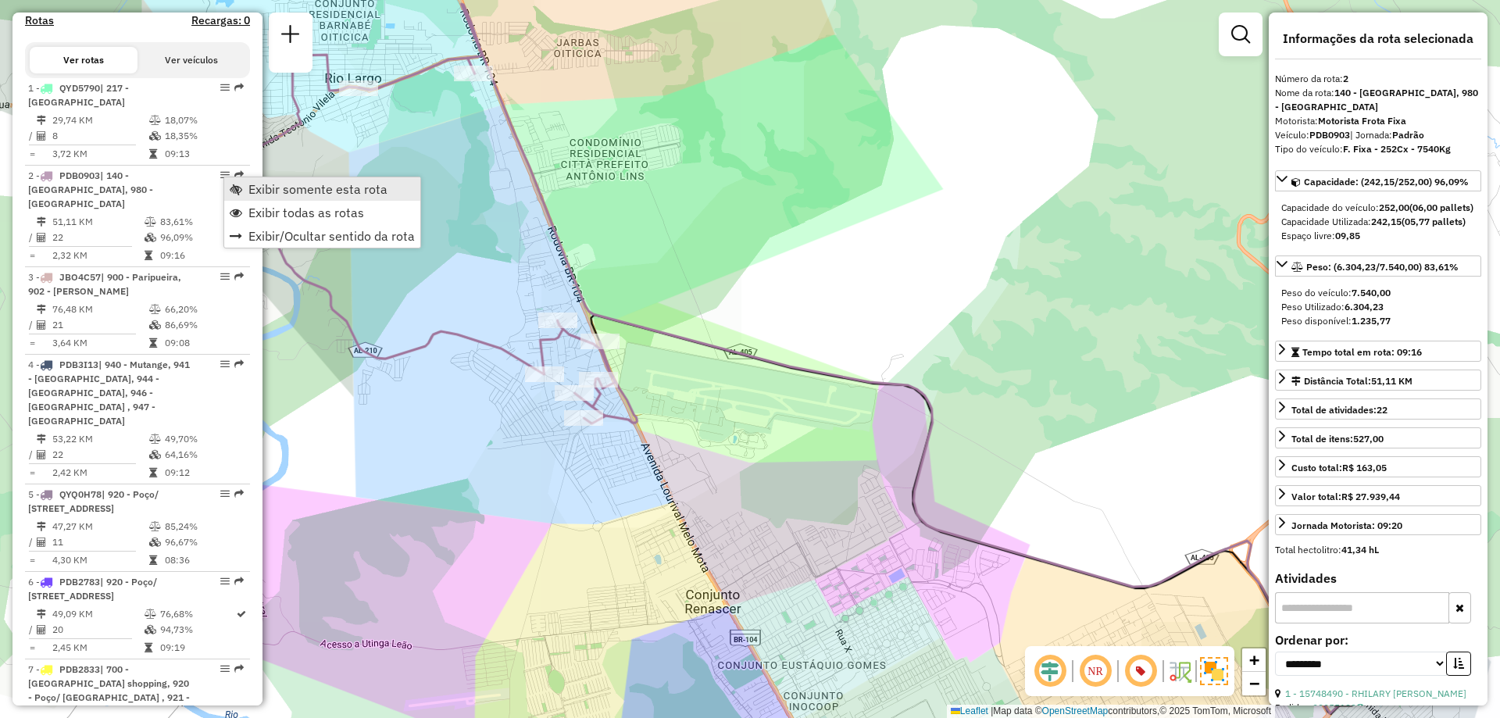
click at [304, 191] on span "Exibir somente esta rota" at bounding box center [317, 189] width 139 height 13
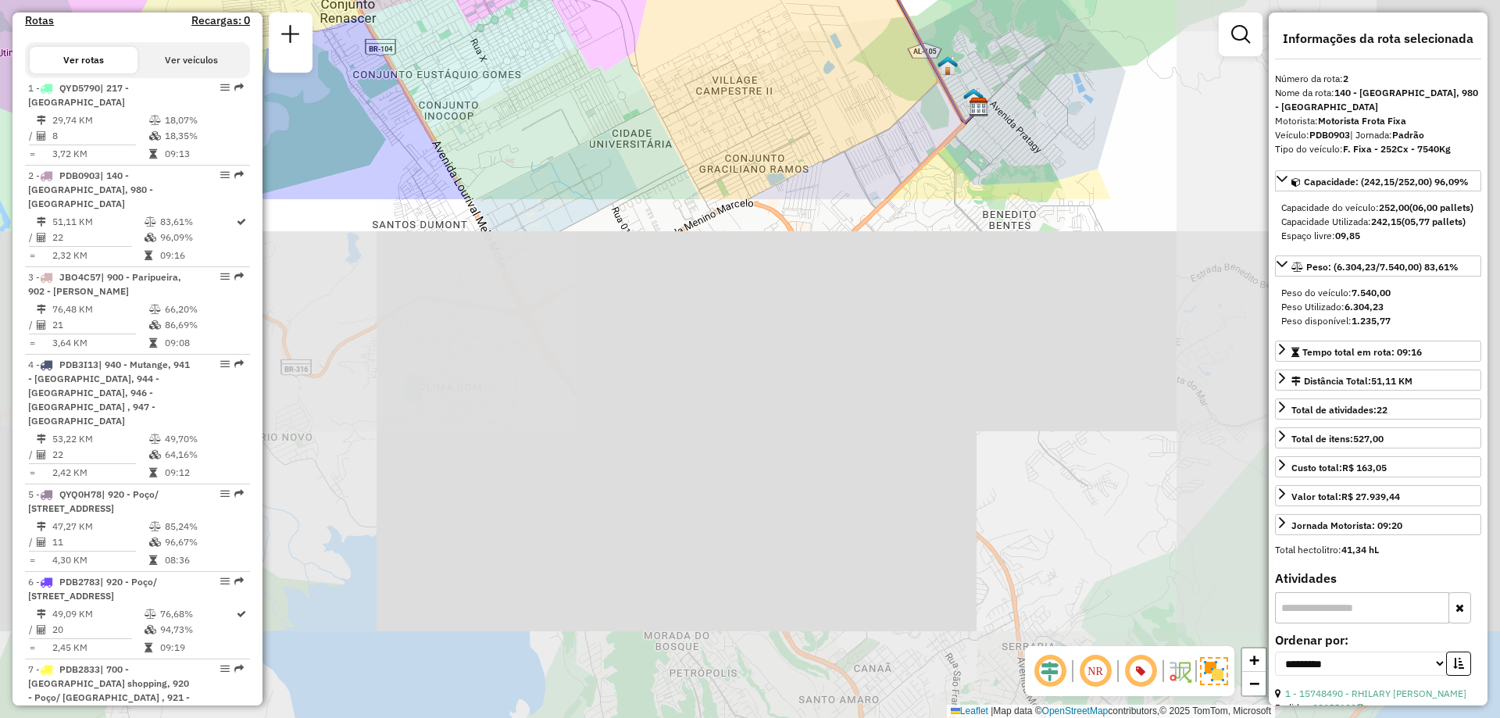
drag, startPoint x: 777, startPoint y: 506, endPoint x: 409, endPoint y: -75, distance: 687.3
click at [409, 0] on html "Aguarde... Pop-up bloqueado! Seu navegador bloqueou automáticamente a abertura …" at bounding box center [750, 359] width 1500 height 718
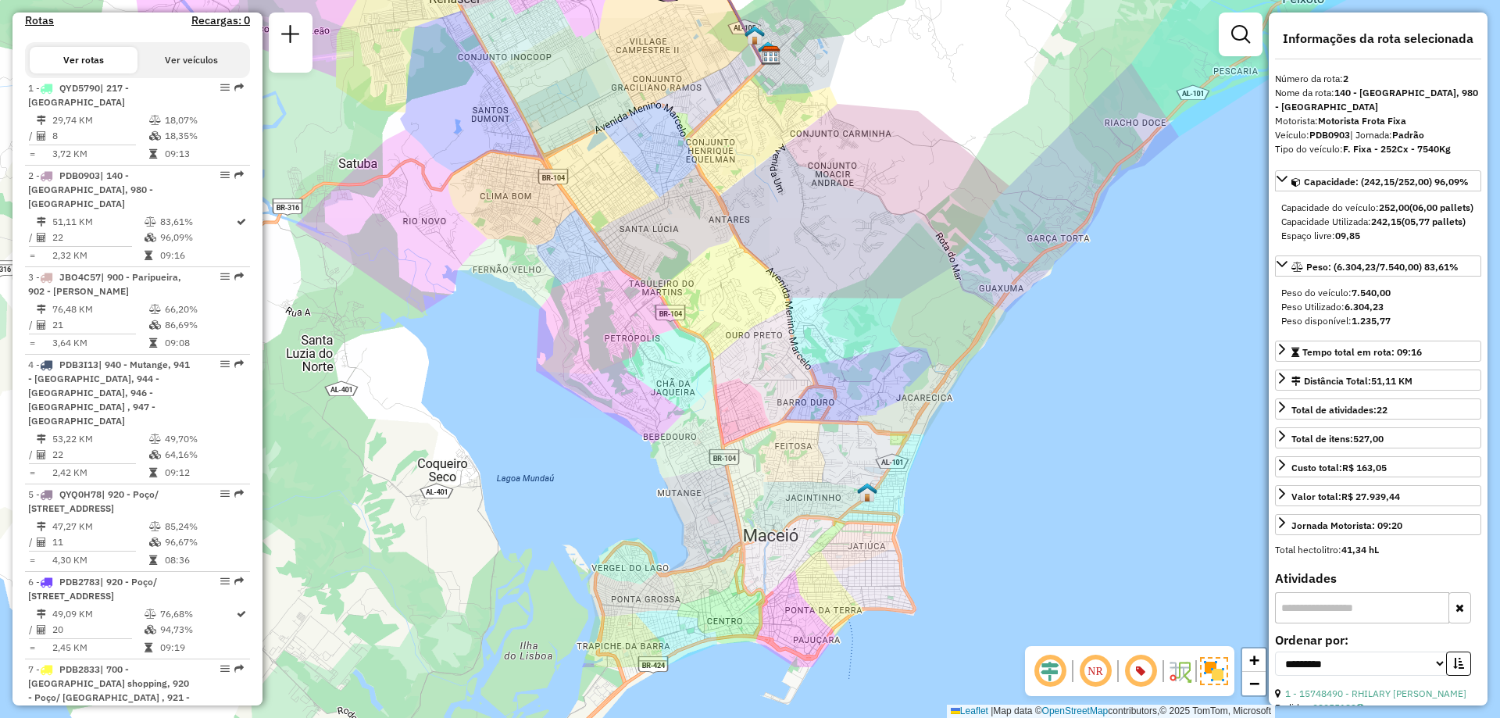
drag, startPoint x: 939, startPoint y: 405, endPoint x: 710, endPoint y: 229, distance: 288.6
click at [710, 229] on div "Janela de atendimento Grade de atendimento Capacidade Transportadoras Veículos …" at bounding box center [750, 359] width 1500 height 718
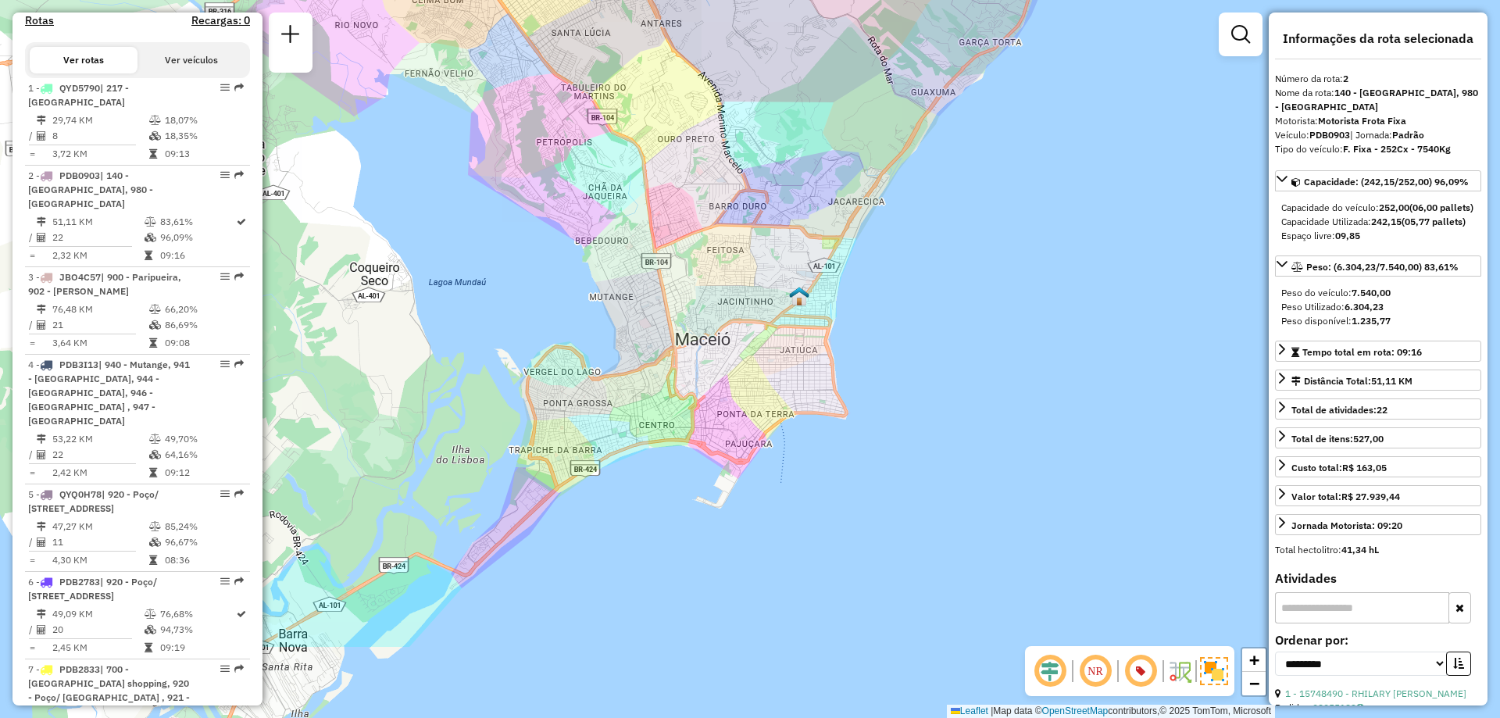
drag, startPoint x: 769, startPoint y: 441, endPoint x: 777, endPoint y: 316, distance: 125.3
click at [777, 316] on div "Janela de atendimento Grade de atendimento Capacidade Transportadoras Veículos …" at bounding box center [750, 359] width 1500 height 718
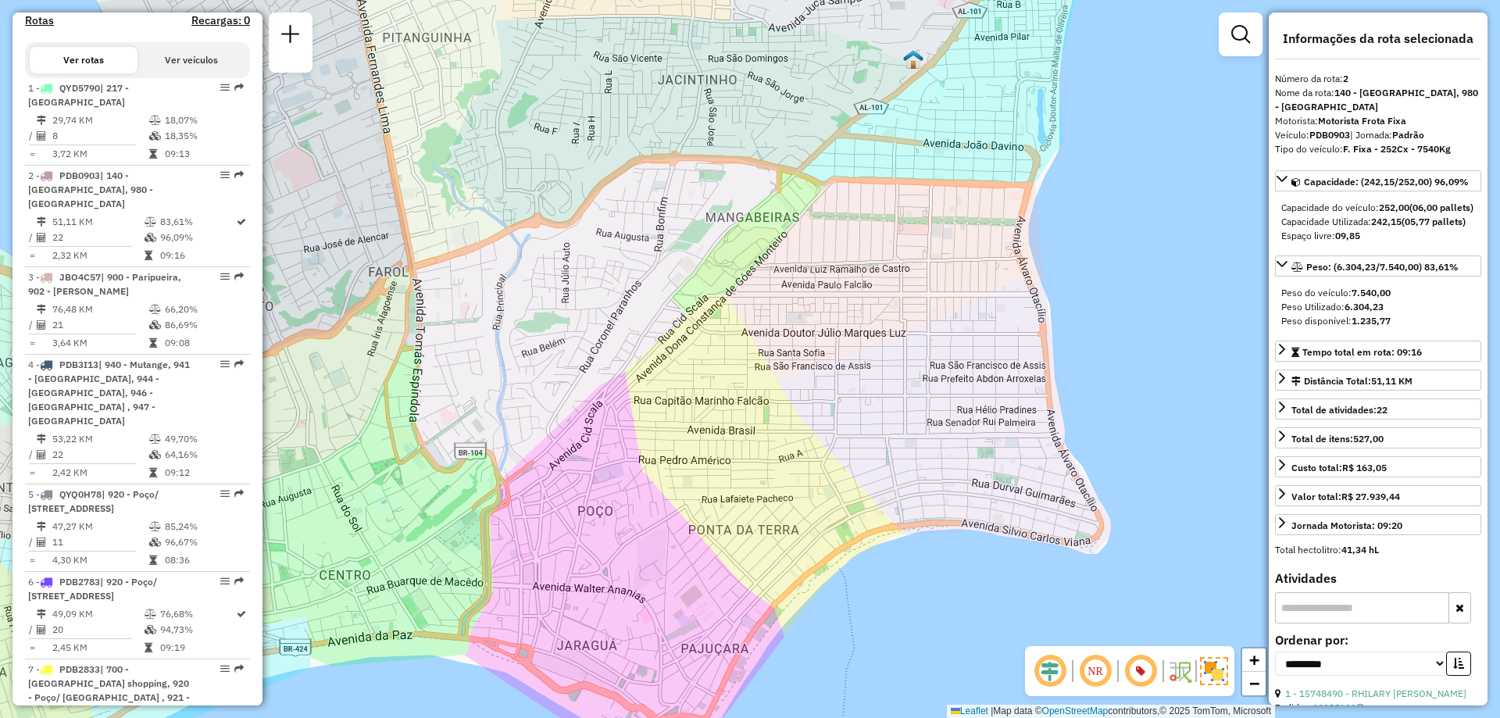
drag, startPoint x: 913, startPoint y: 170, endPoint x: 906, endPoint y: 233, distance: 63.7
click at [906, 233] on div "Janela de atendimento Grade de atendimento Capacidade Transportadoras Veículos …" at bounding box center [750, 359] width 1500 height 718
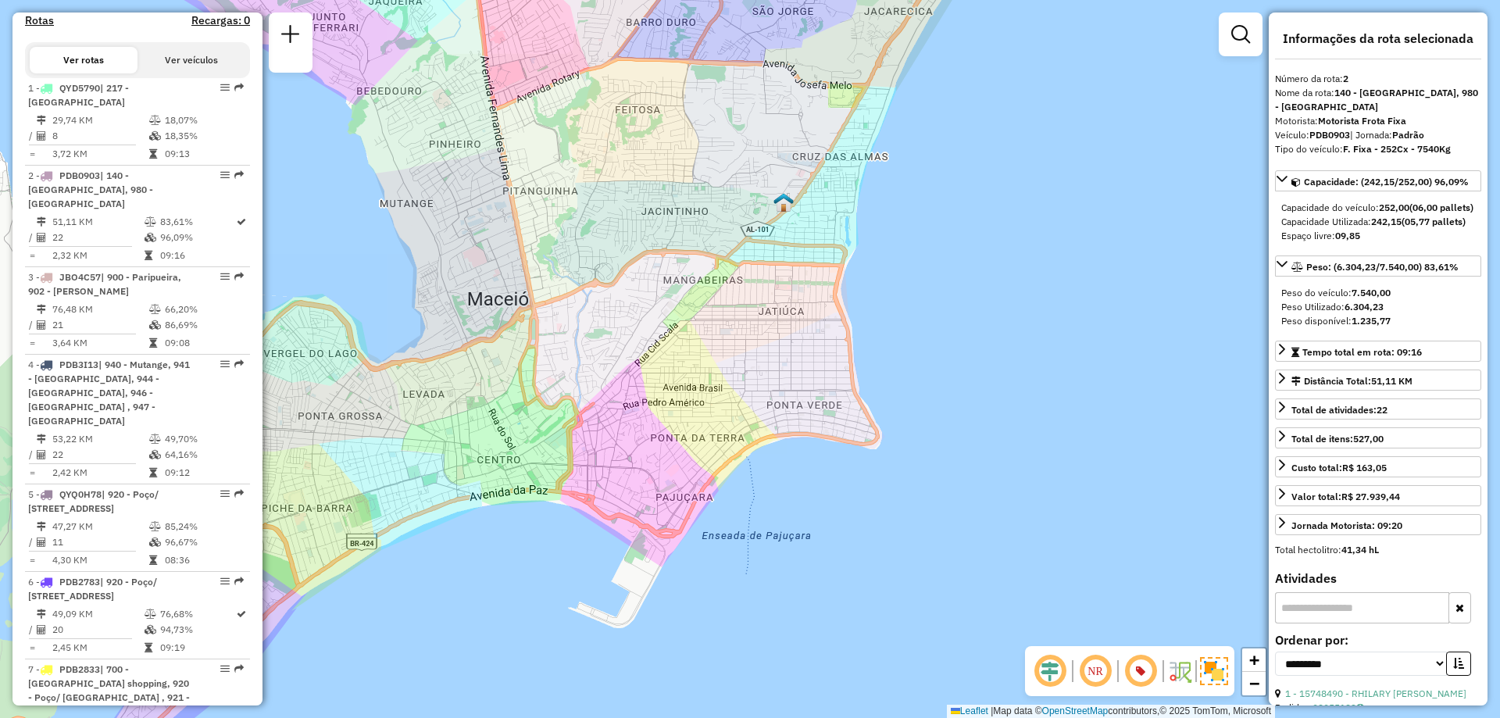
drag, startPoint x: 1019, startPoint y: 263, endPoint x: 898, endPoint y: 316, distance: 131.8
click at [898, 316] on div "Janela de atendimento Grade de atendimento Capacidade Transportadoras Veículos …" at bounding box center [750, 359] width 1500 height 718
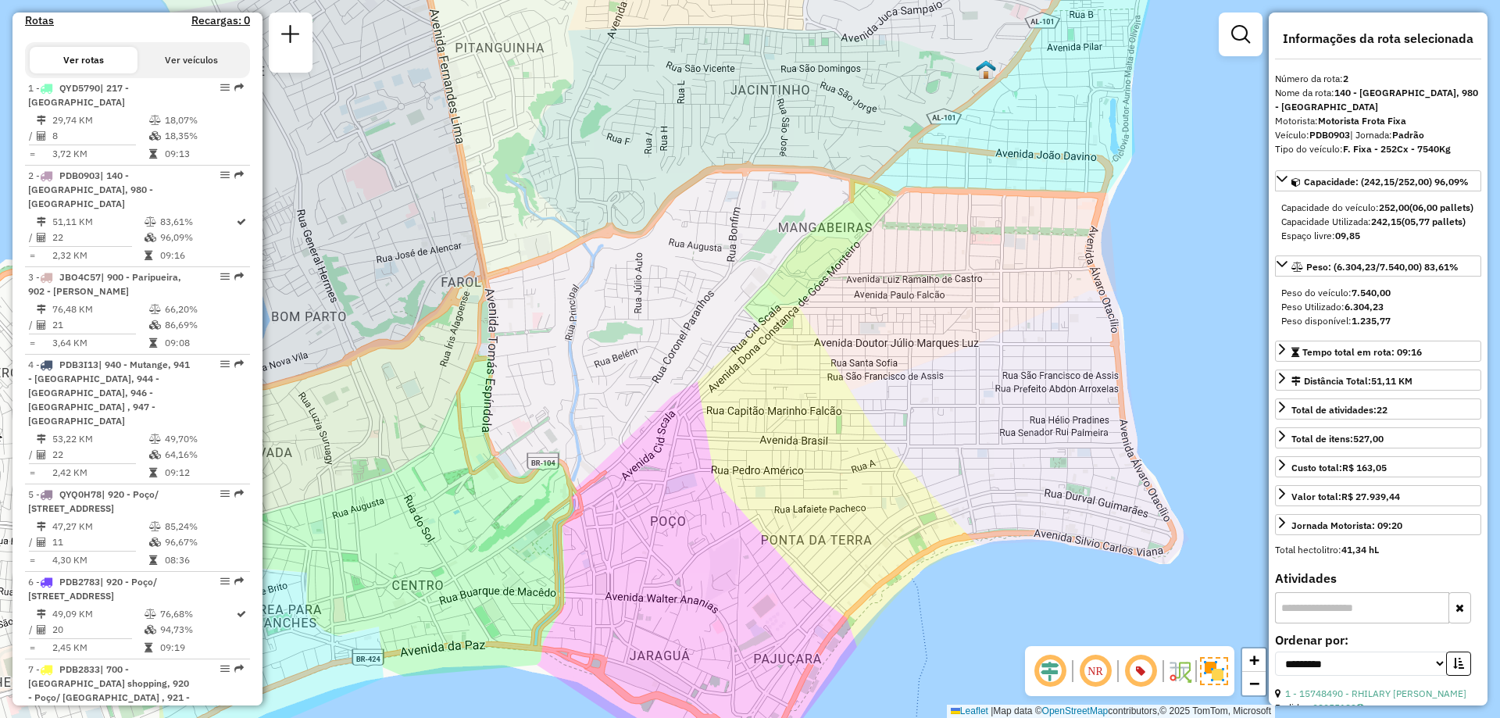
drag, startPoint x: 655, startPoint y: 333, endPoint x: 972, endPoint y: 311, distance: 318.0
click at [966, 313] on div "Janela de atendimento Grade de atendimento Capacidade Transportadoras Veículos …" at bounding box center [750, 359] width 1500 height 718
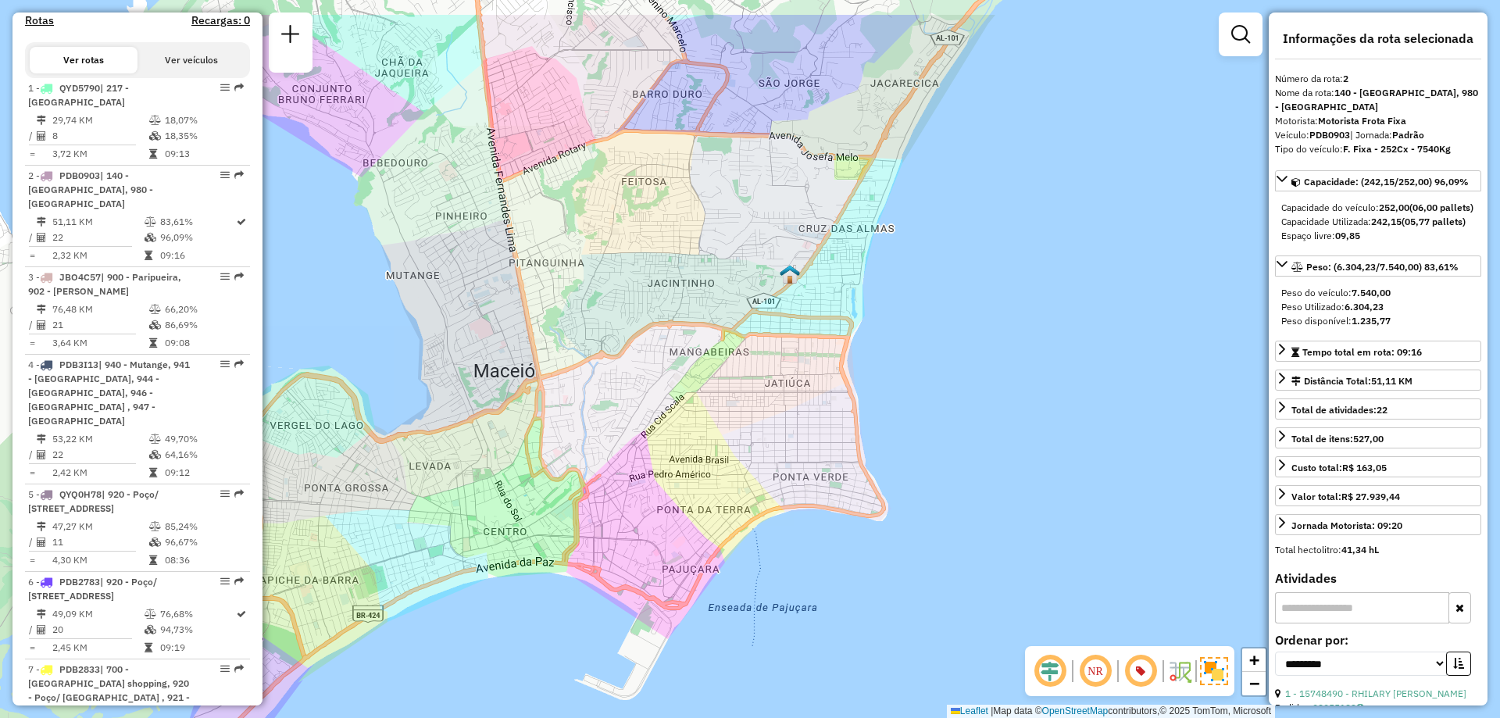
drag, startPoint x: 977, startPoint y: 311, endPoint x: 784, endPoint y: 396, distance: 210.2
click at [784, 396] on div "Janela de atendimento Grade de atendimento Capacidade Transportadoras Veículos …" at bounding box center [750, 359] width 1500 height 718
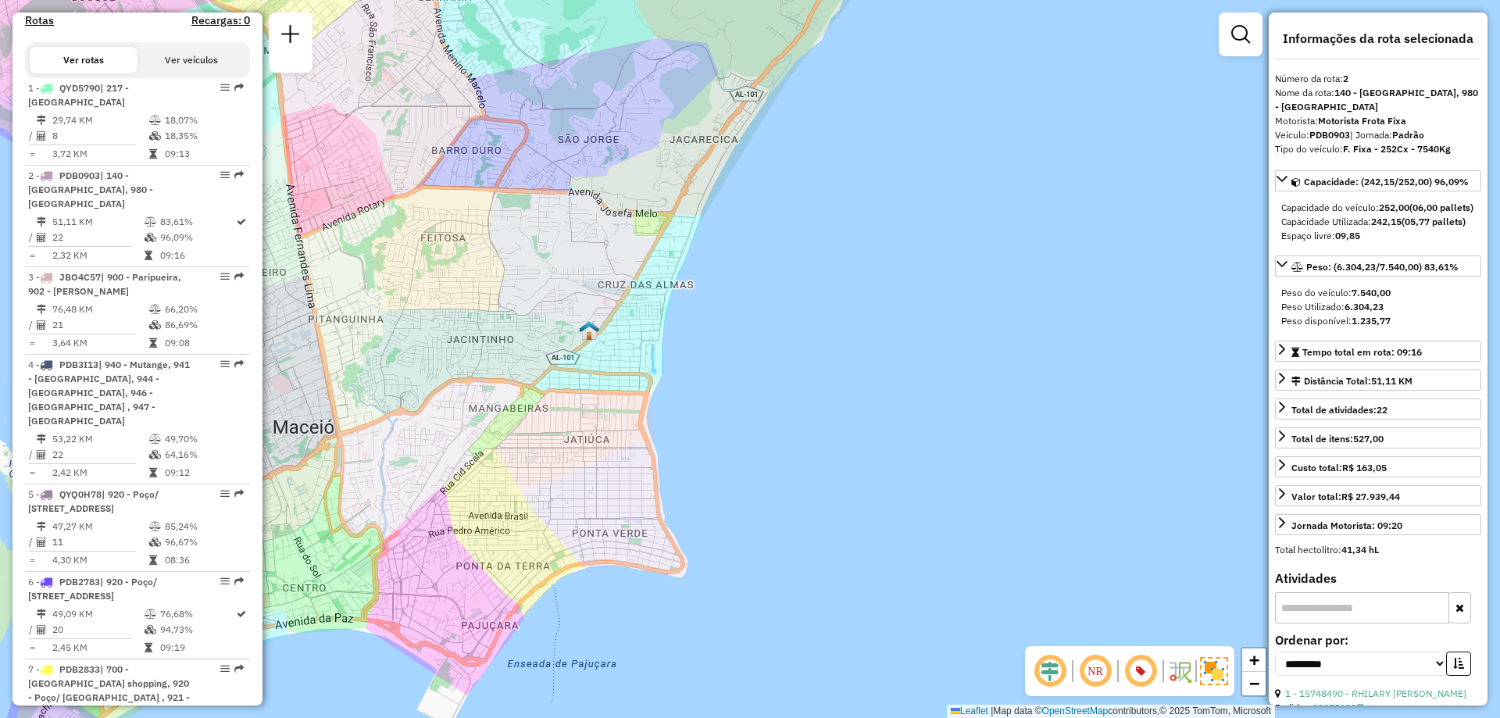
drag, startPoint x: 770, startPoint y: 481, endPoint x: 581, endPoint y: 490, distance: 189.3
click at [575, 495] on div "Janela de atendimento Grade de atendimento Capacidade Transportadoras Veículos …" at bounding box center [750, 359] width 1500 height 718
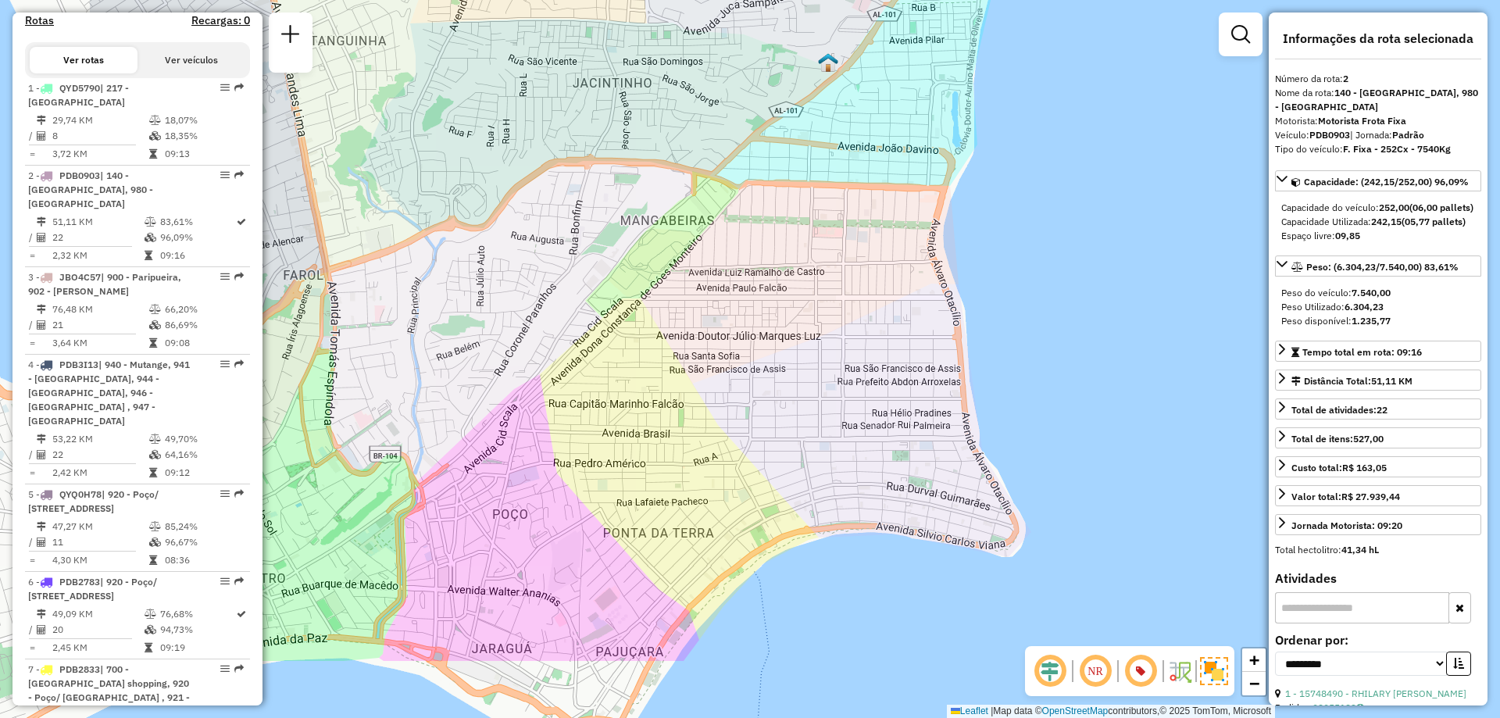
drag, startPoint x: 545, startPoint y: 448, endPoint x: 781, endPoint y: 321, distance: 268.8
click at [781, 321] on div "Janela de atendimento Grade de atendimento Capacidade Transportadoras Veículos …" at bounding box center [750, 359] width 1500 height 718
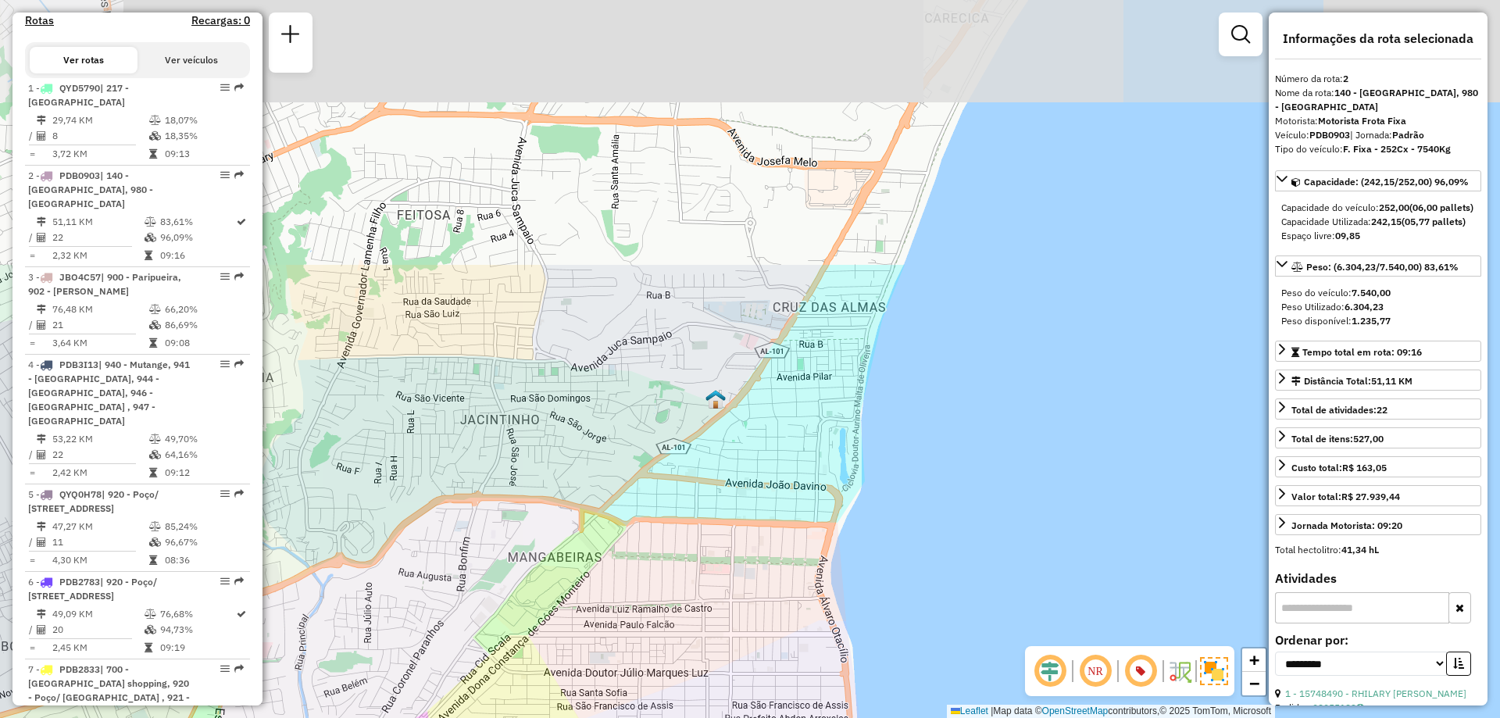
drag, startPoint x: 866, startPoint y: 311, endPoint x: 754, endPoint y: 648, distance: 355.0
click at [754, 648] on div "Janela de atendimento Grade de atendimento Capacidade Transportadoras Veículos …" at bounding box center [750, 359] width 1500 height 718
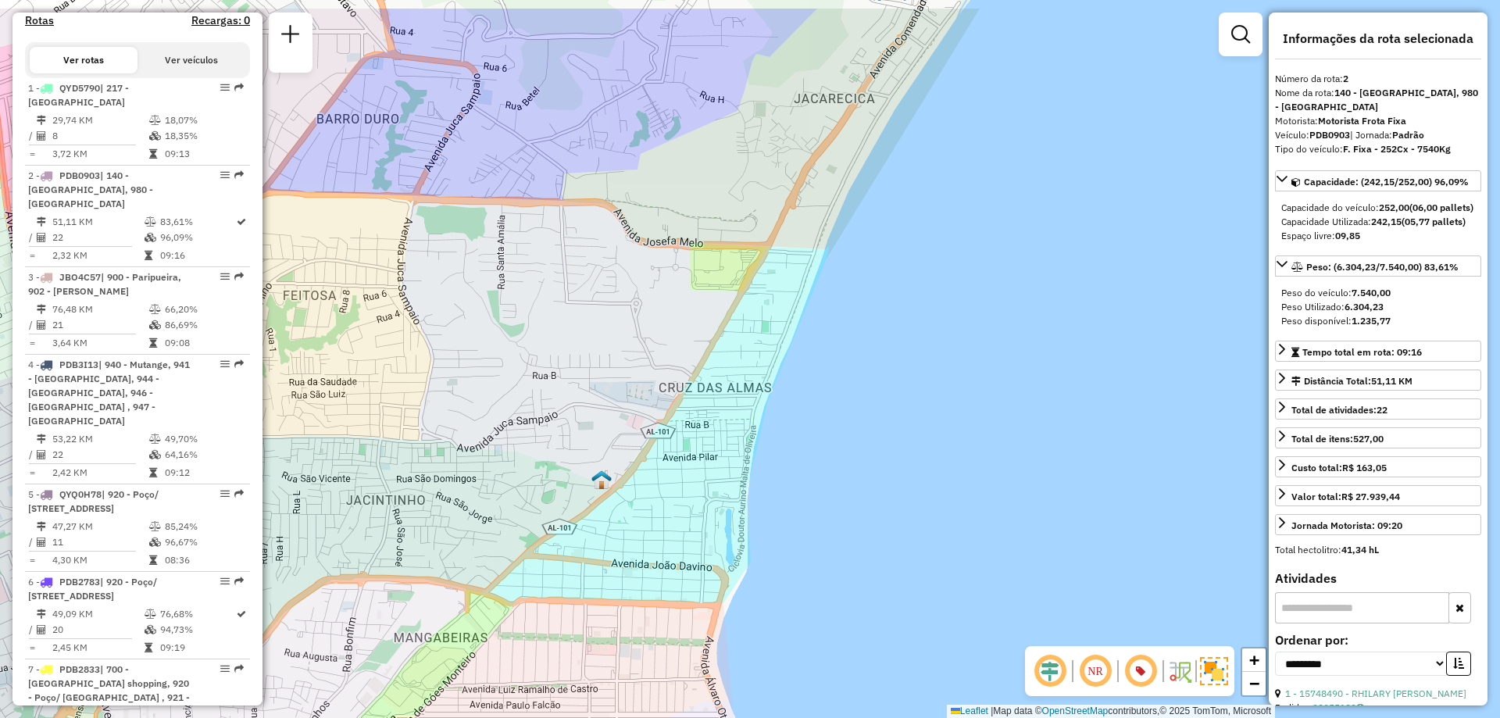
drag, startPoint x: 873, startPoint y: 397, endPoint x: 762, endPoint y: 477, distance: 137.7
click at [762, 477] on div "Janela de atendimento Grade de atendimento Capacidade Transportadoras Veículos …" at bounding box center [750, 359] width 1500 height 718
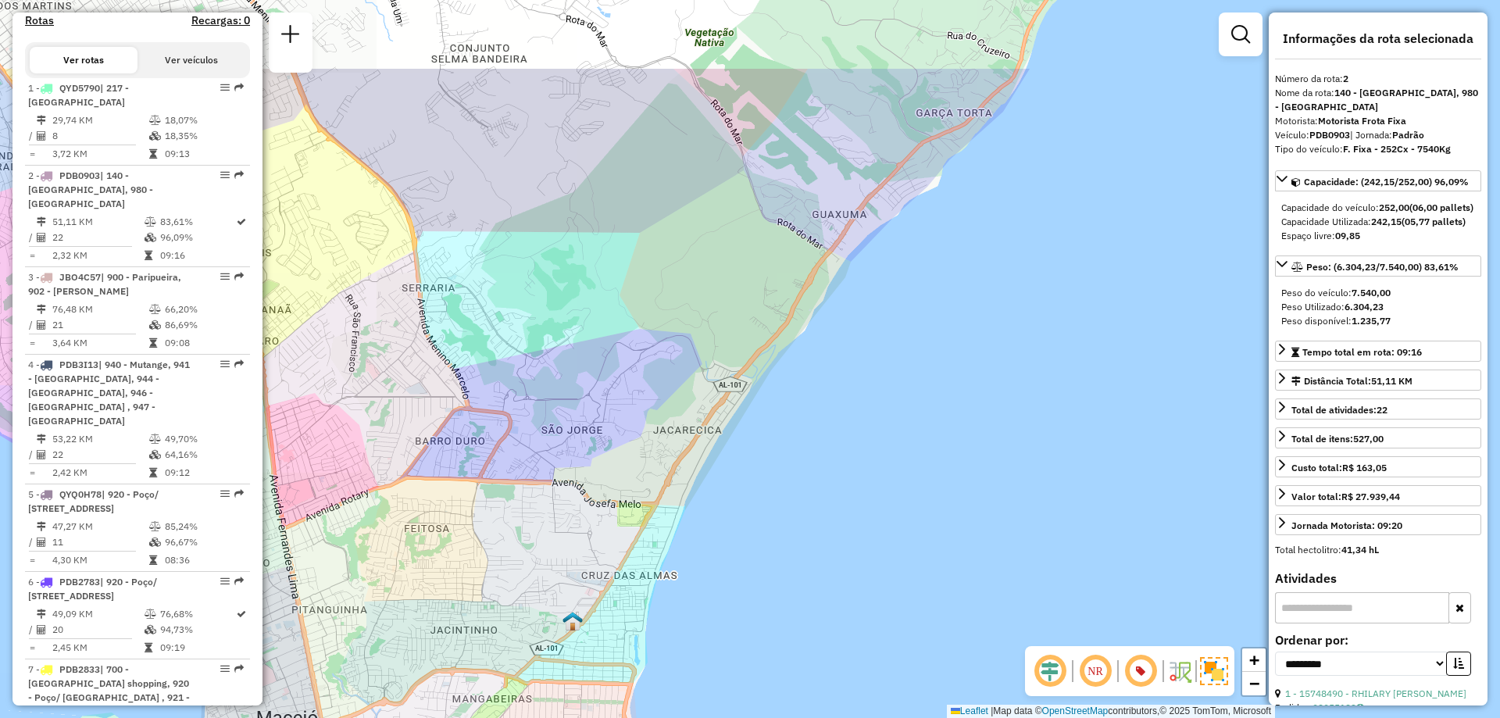
drag, startPoint x: 870, startPoint y: 360, endPoint x: 763, endPoint y: 501, distance: 176.7
click at [763, 501] on div "Janela de atendimento Grade de atendimento Capacidade Transportadoras Veículos …" at bounding box center [750, 359] width 1500 height 718
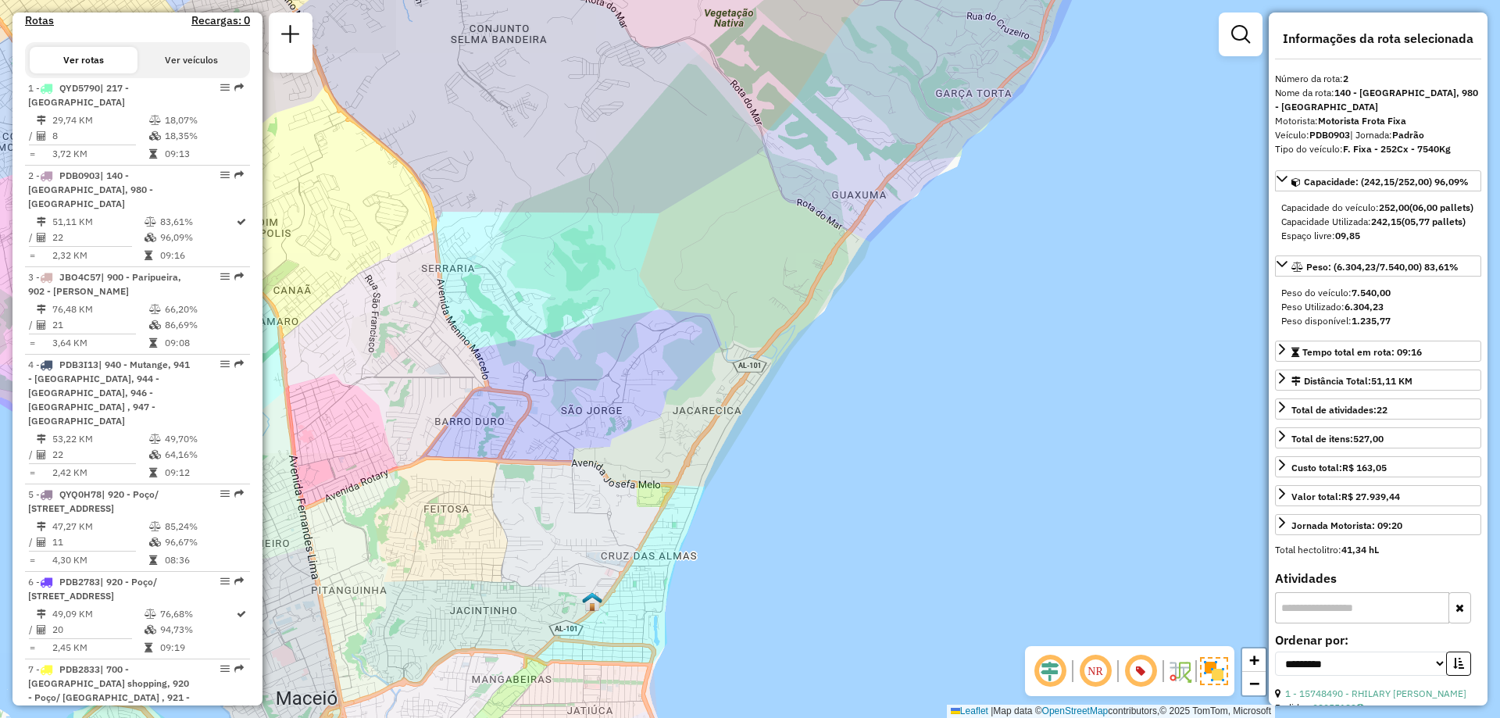
drag, startPoint x: 841, startPoint y: 391, endPoint x: 861, endPoint y: 371, distance: 27.6
click at [861, 371] on div "Janela de atendimento Grade de atendimento Capacidade Transportadoras Veículos …" at bounding box center [750, 359] width 1500 height 718
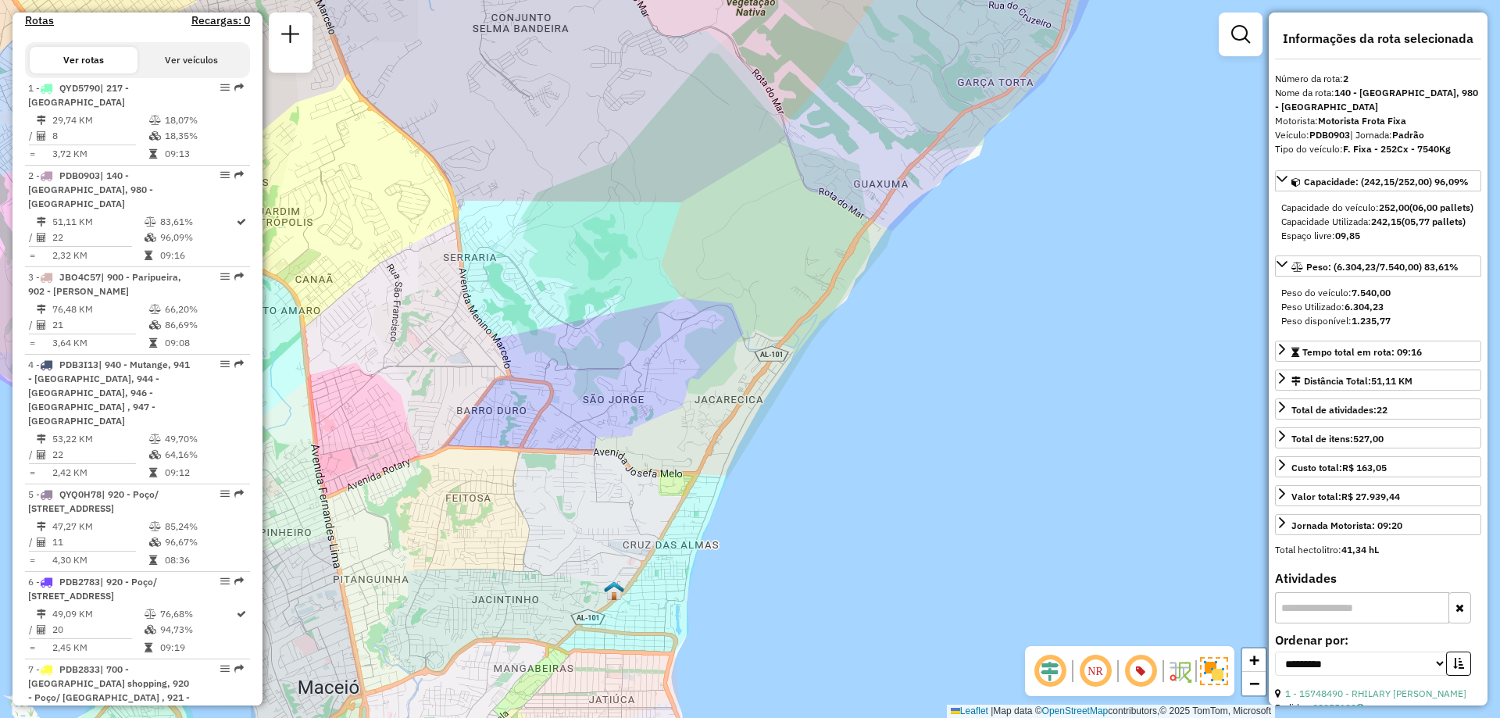
drag, startPoint x: 848, startPoint y: 382, endPoint x: 867, endPoint y: 373, distance: 21.0
click at [867, 373] on div "Janela de atendimento Grade de atendimento Capacidade Transportadoras Veículos …" at bounding box center [750, 359] width 1500 height 718
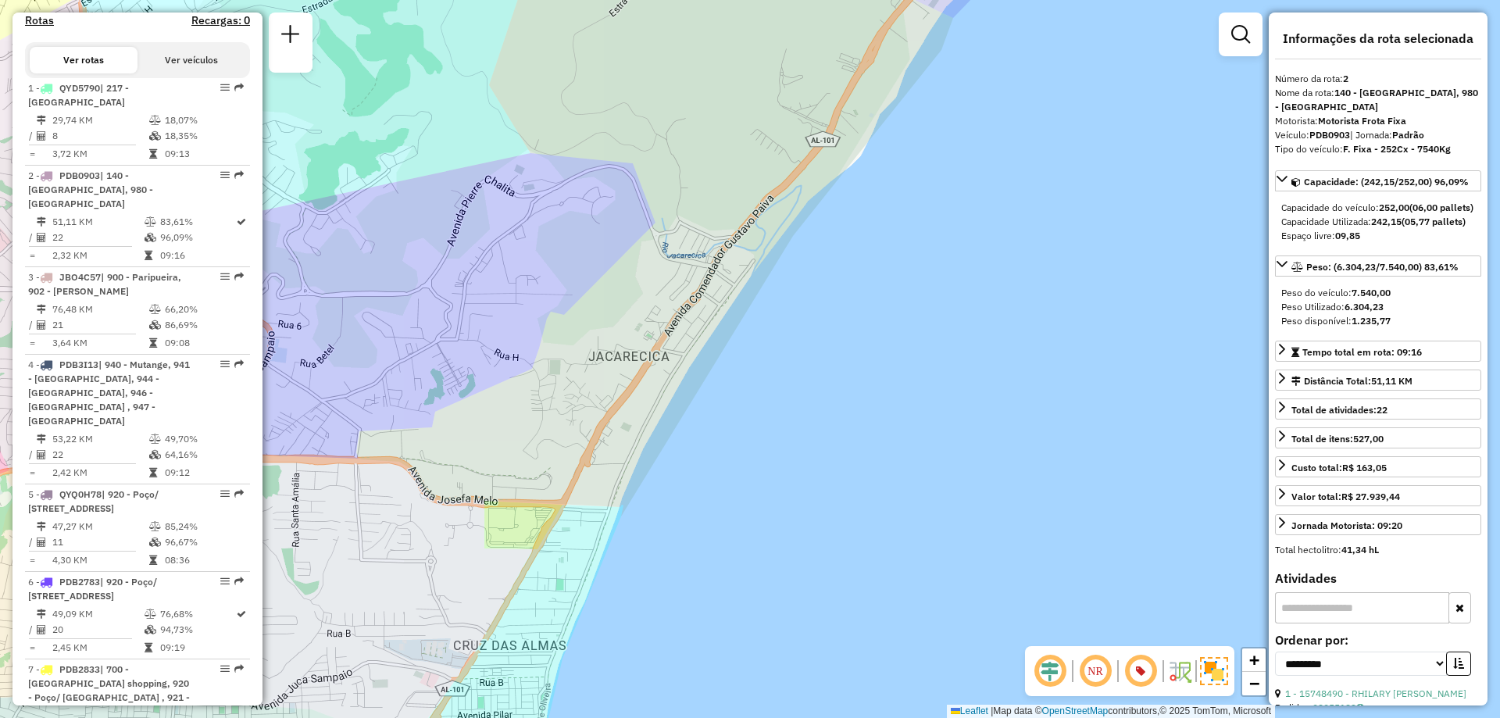
click at [307, 48] on div at bounding box center [291, 43] width 44 height 60
click at [295, 33] on em at bounding box center [290, 34] width 19 height 19
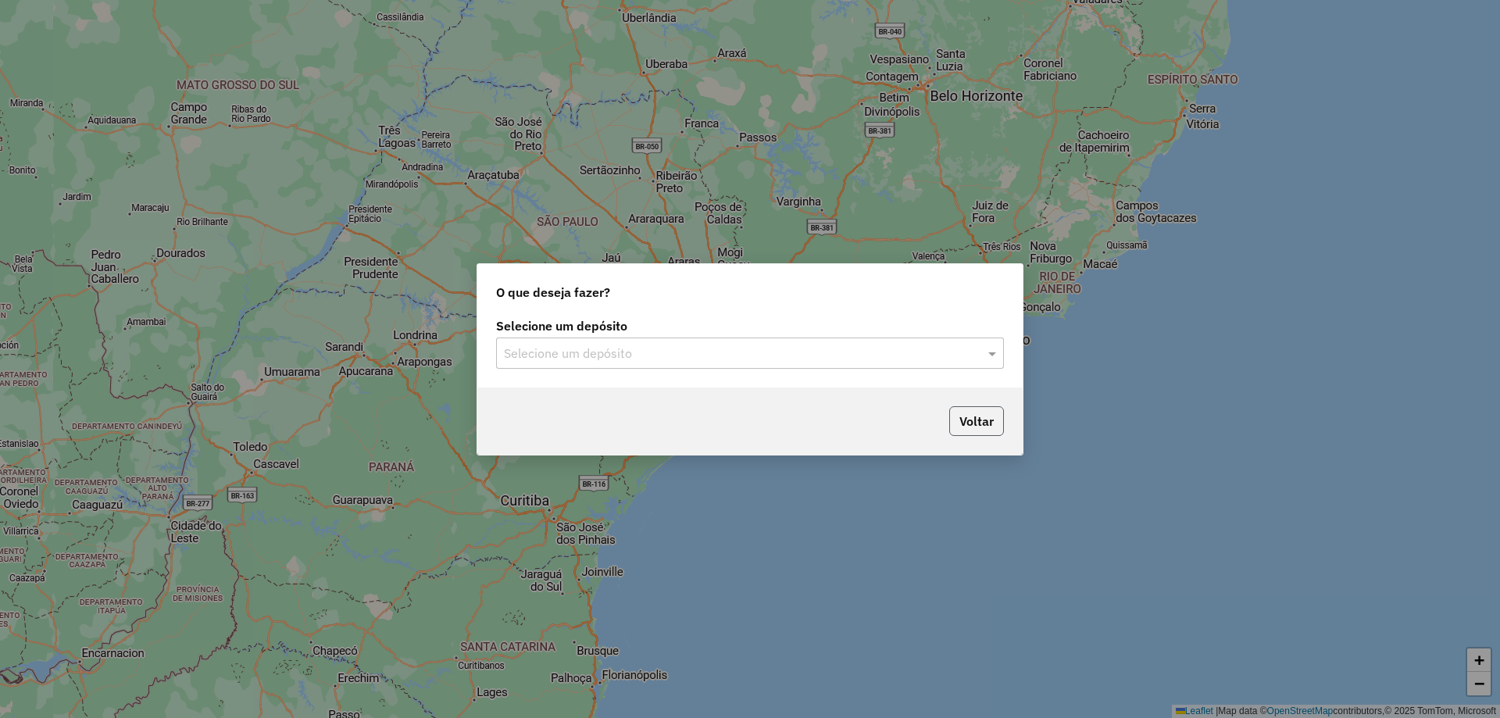
click at [980, 418] on button "Voltar" at bounding box center [976, 421] width 55 height 30
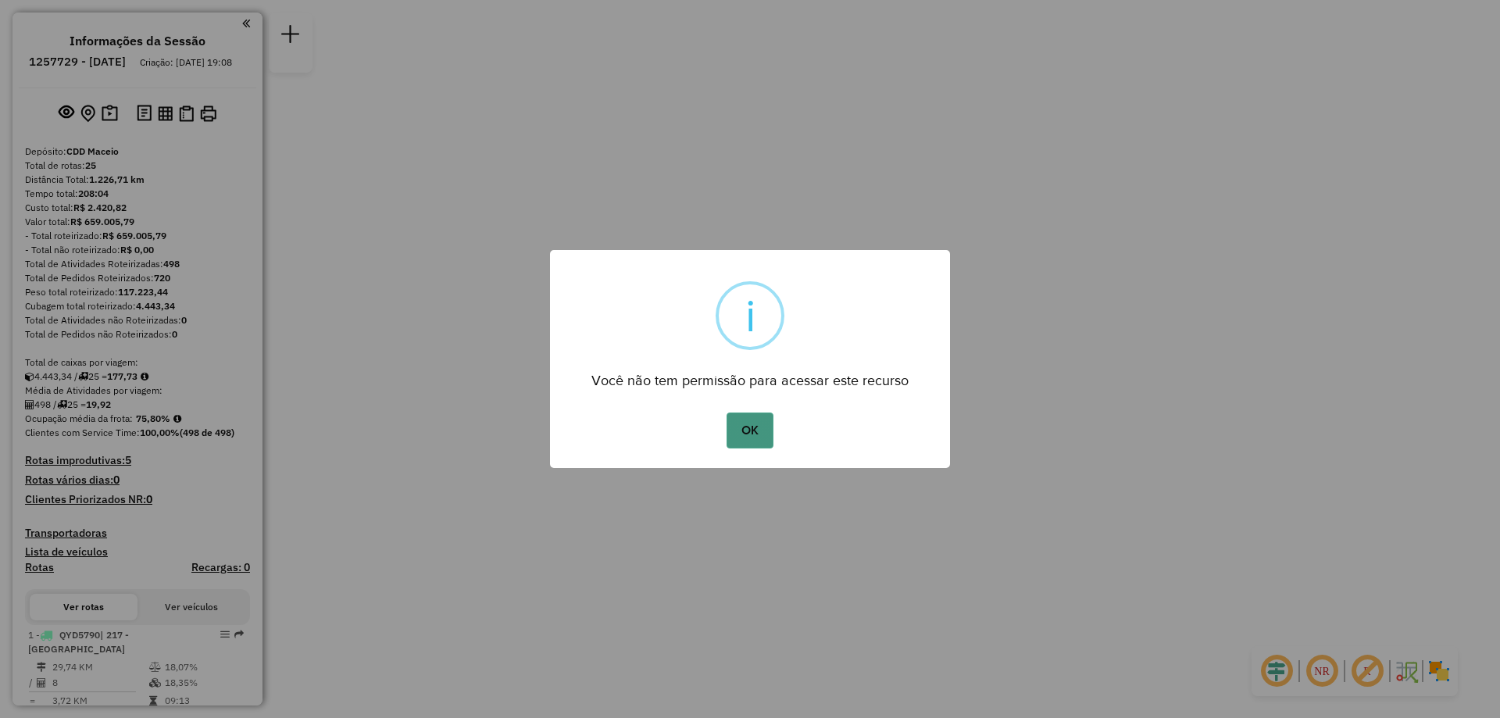
click at [738, 427] on button "OK" at bounding box center [750, 431] width 46 height 36
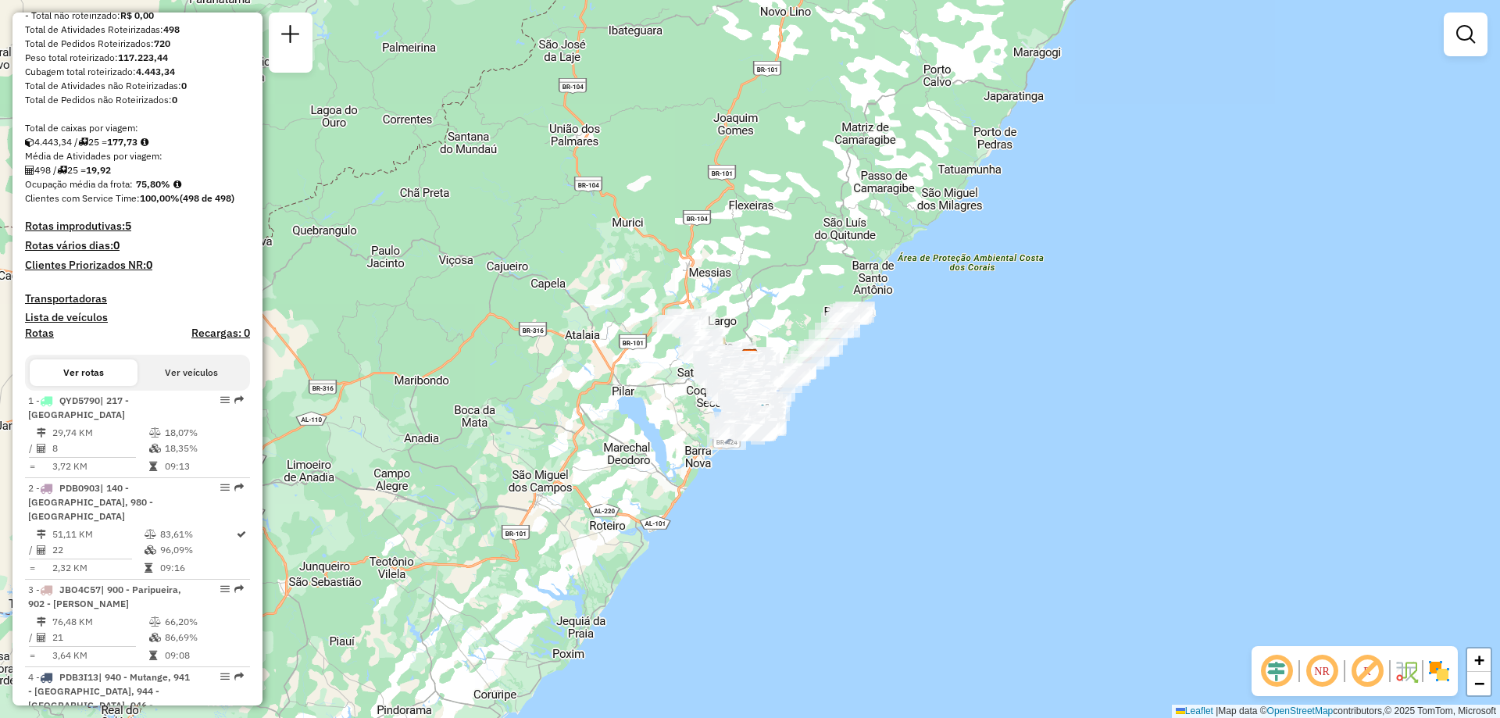
scroll to position [313, 0]
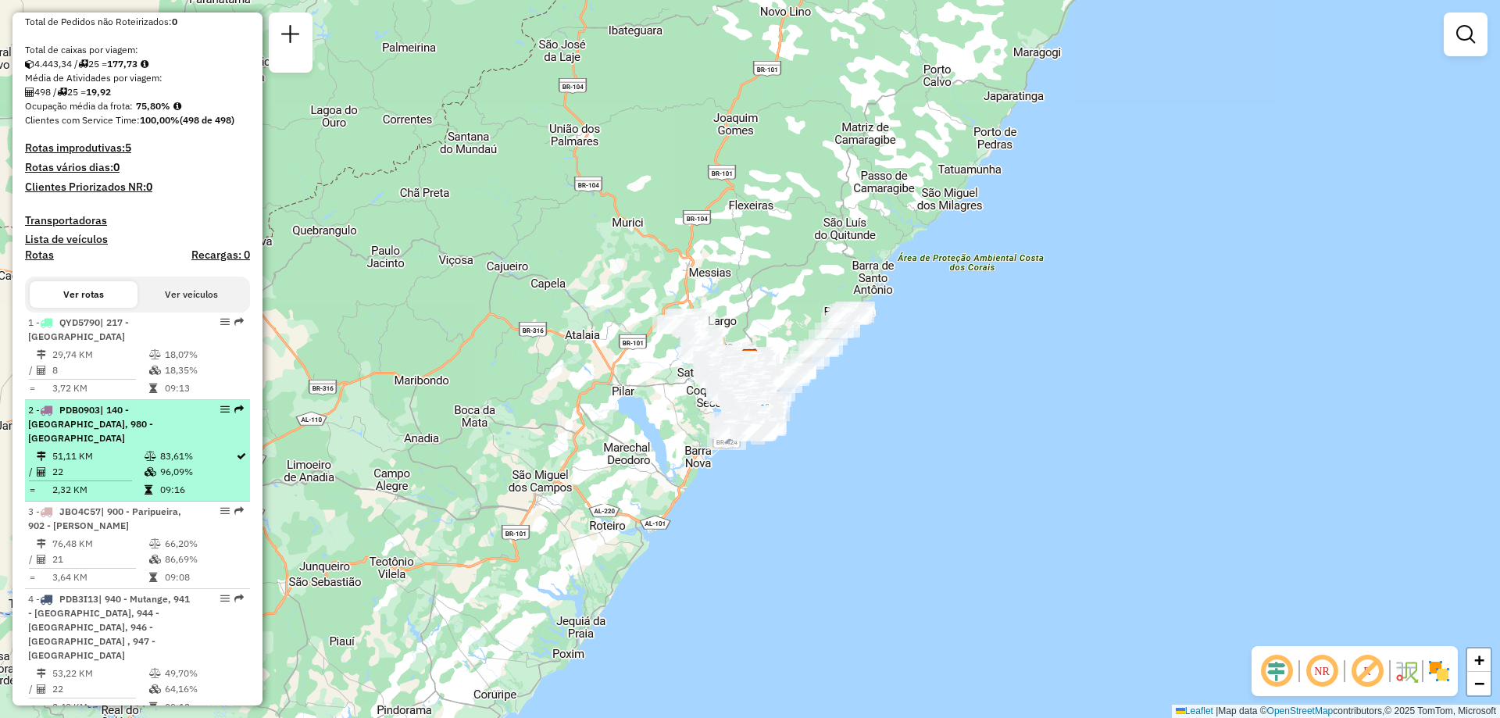
select select "**********"
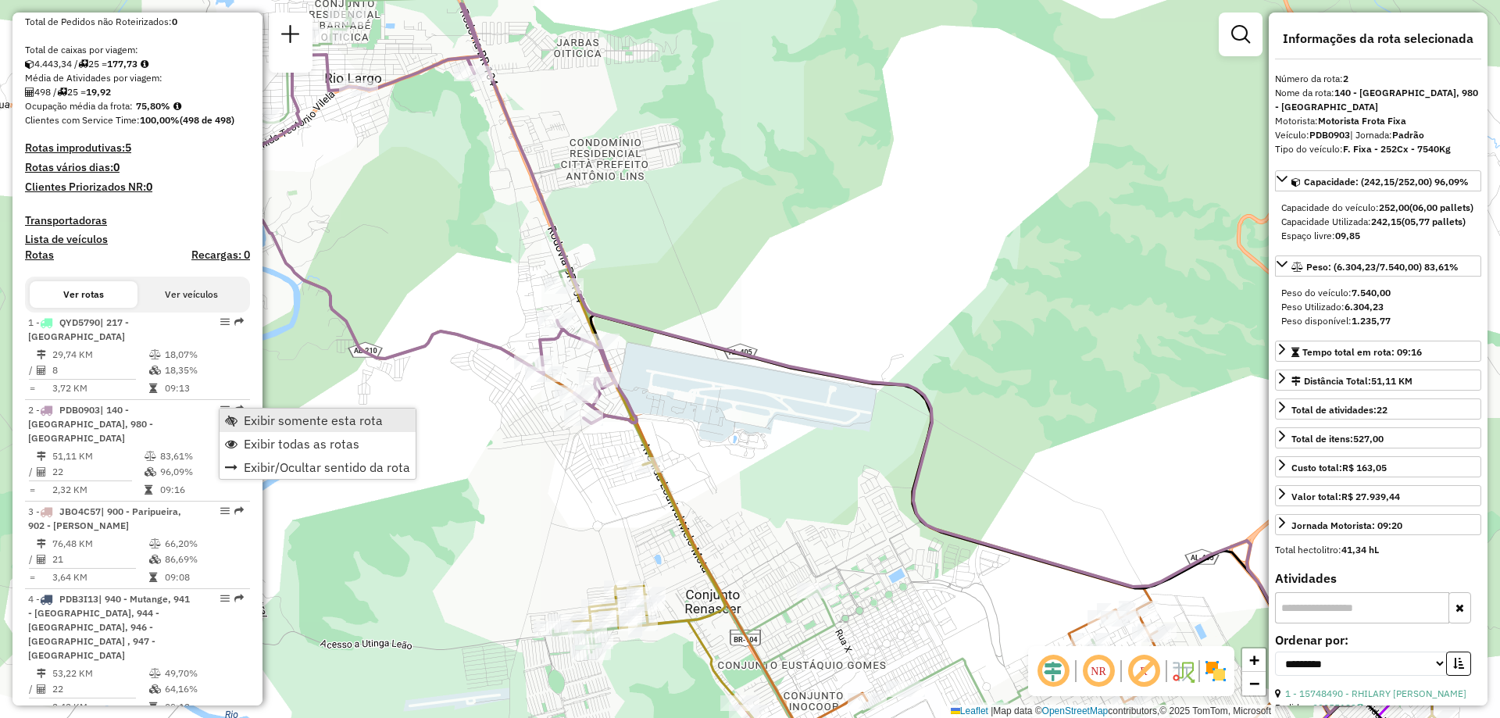
click at [260, 421] on span "Exibir somente esta rota" at bounding box center [313, 420] width 139 height 13
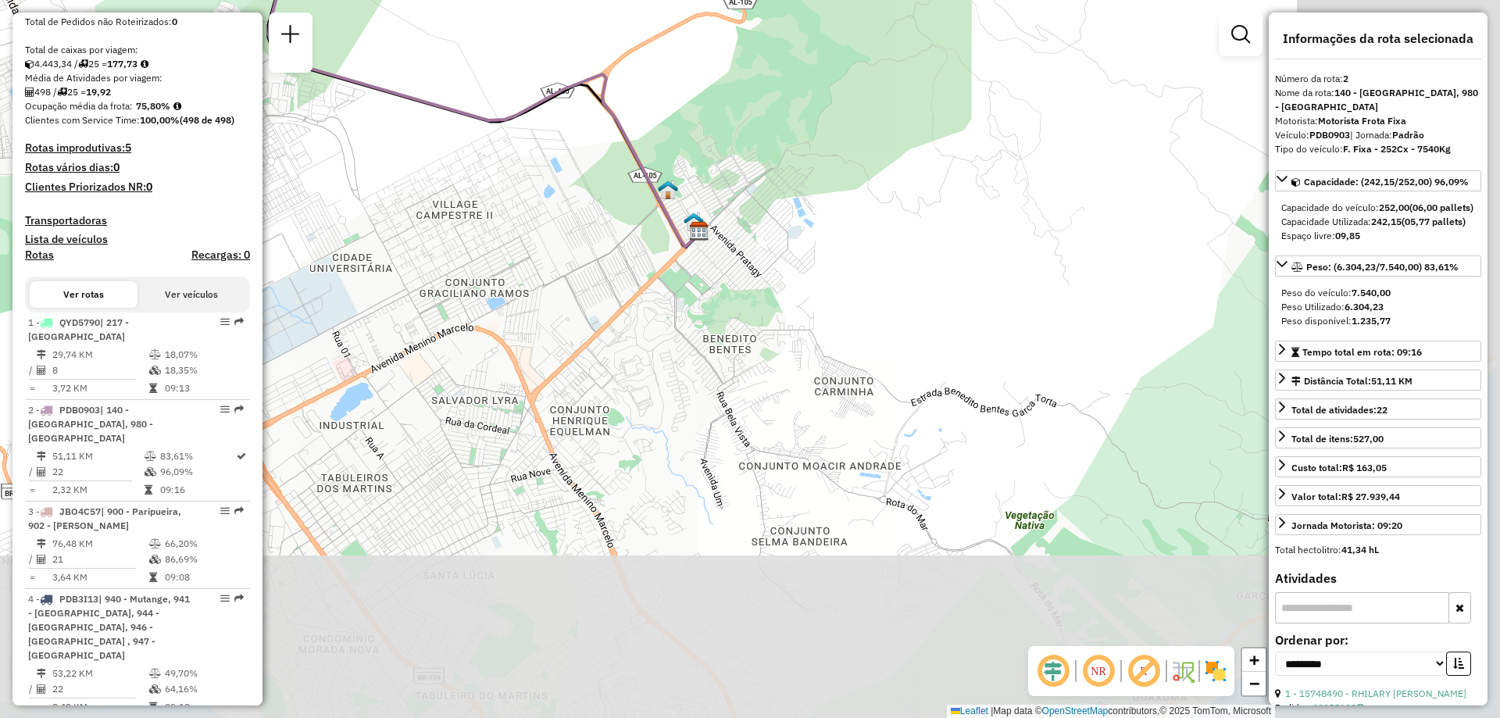
drag, startPoint x: 785, startPoint y: 500, endPoint x: 69, endPoint y: -88, distance: 926.6
click at [69, 0] on html "Aguarde... Pop-up bloqueado! Seu navegador bloqueou automáticamente a abertura …" at bounding box center [750, 359] width 1500 height 718
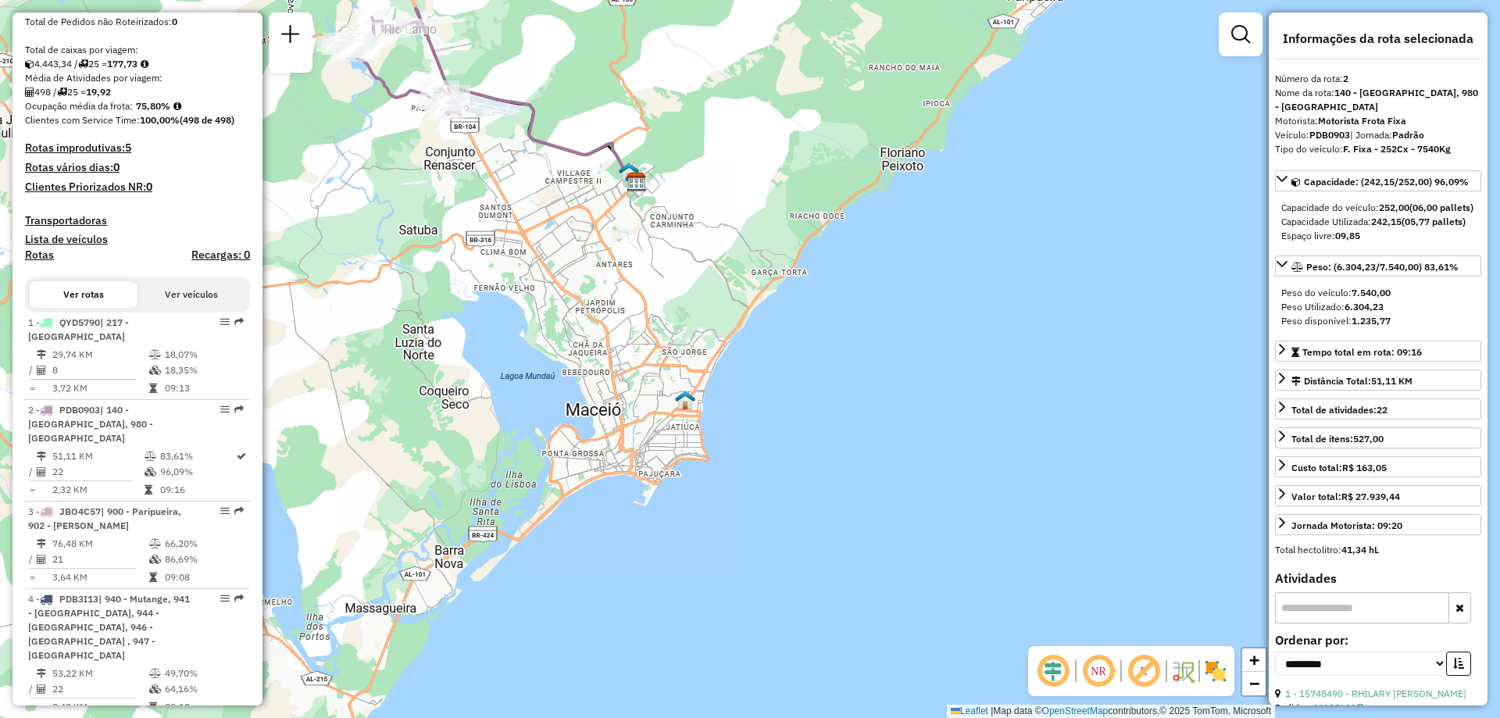
drag, startPoint x: 860, startPoint y: 411, endPoint x: 739, endPoint y: 309, distance: 158.6
click at [739, 309] on div "Janela de atendimento Grade de atendimento Capacidade Transportadoras Veículos …" at bounding box center [750, 359] width 1500 height 718
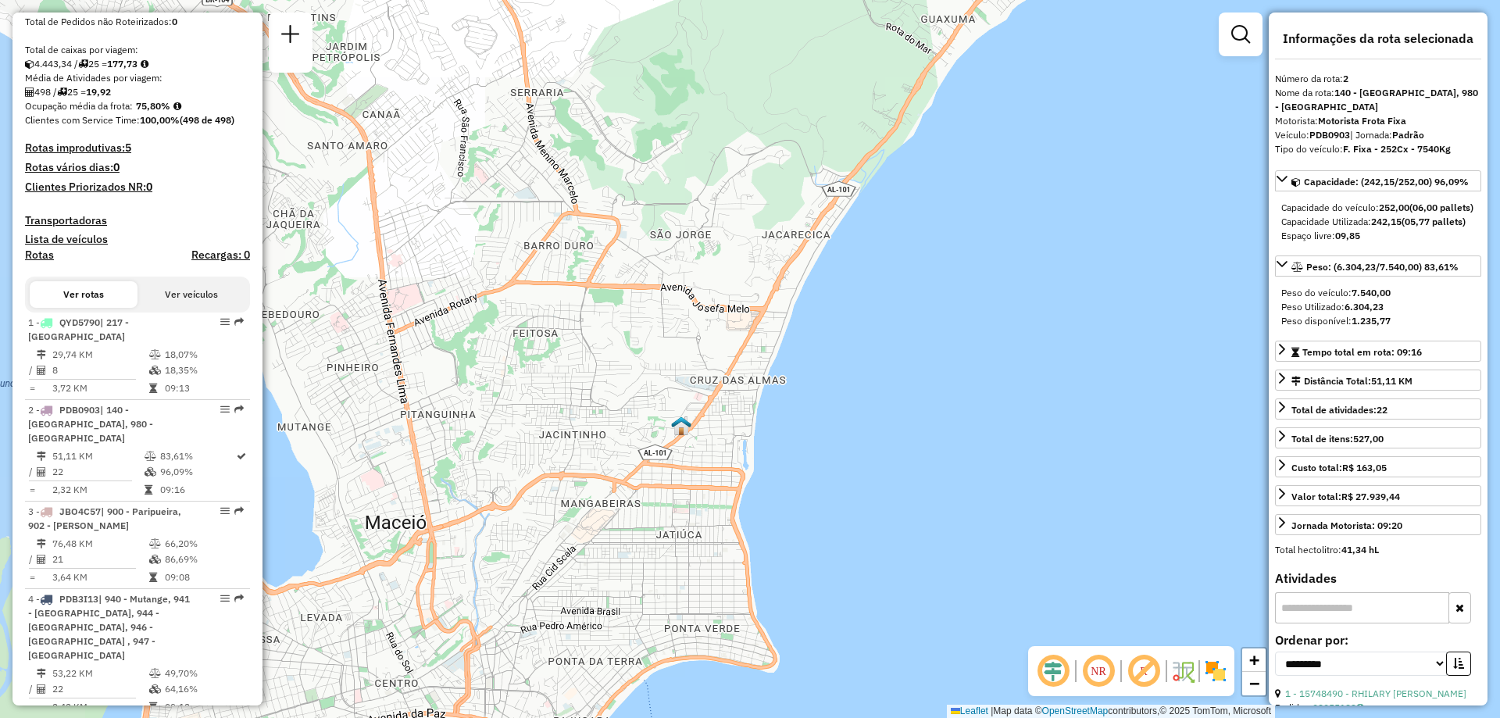
drag, startPoint x: 608, startPoint y: 423, endPoint x: 945, endPoint y: 334, distance: 348.5
click at [945, 334] on div "Janela de atendimento Grade de atendimento Capacidade Transportadoras Veículos …" at bounding box center [750, 359] width 1500 height 718
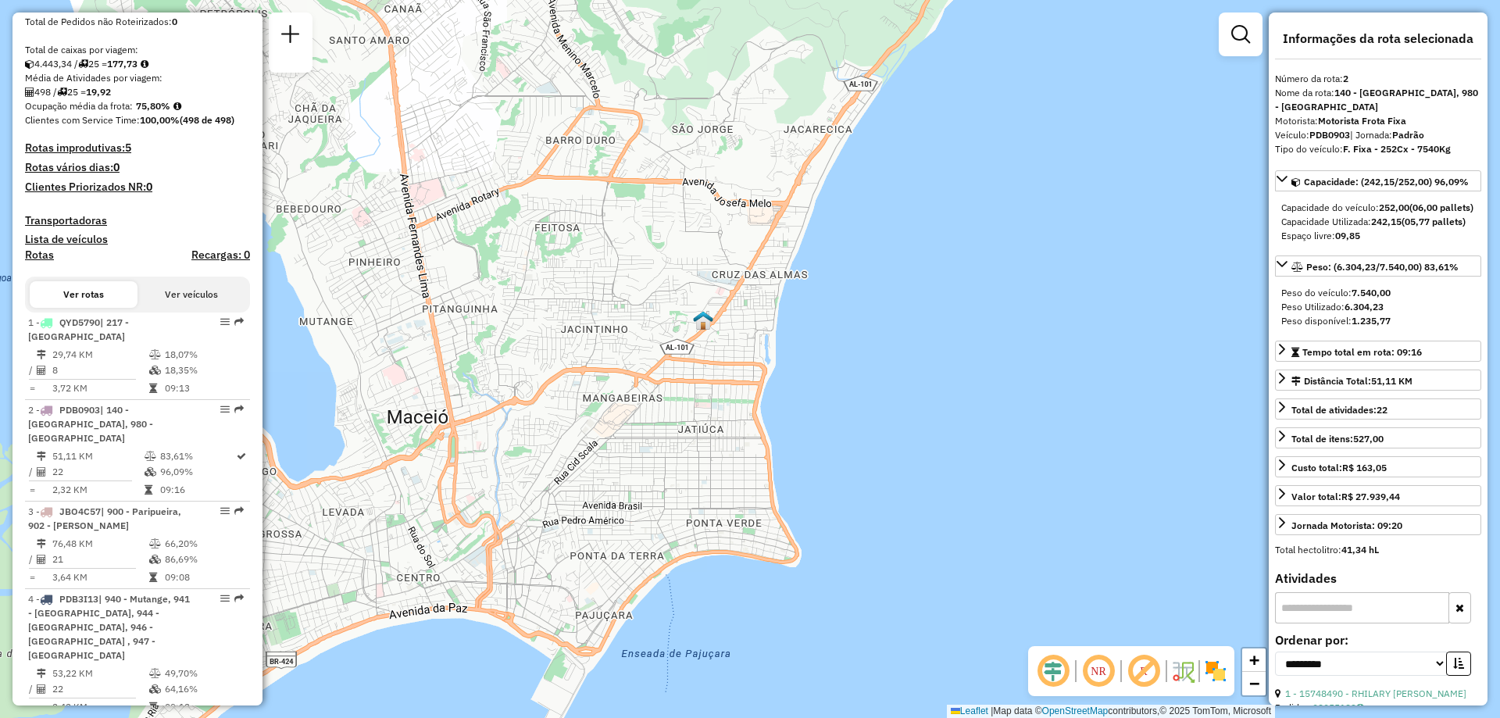
drag, startPoint x: 816, startPoint y: 497, endPoint x: 838, endPoint y: 391, distance: 107.7
click at [838, 391] on div "Janela de atendimento Grade de atendimento Capacidade Transportadoras Veículos …" at bounding box center [750, 359] width 1500 height 718
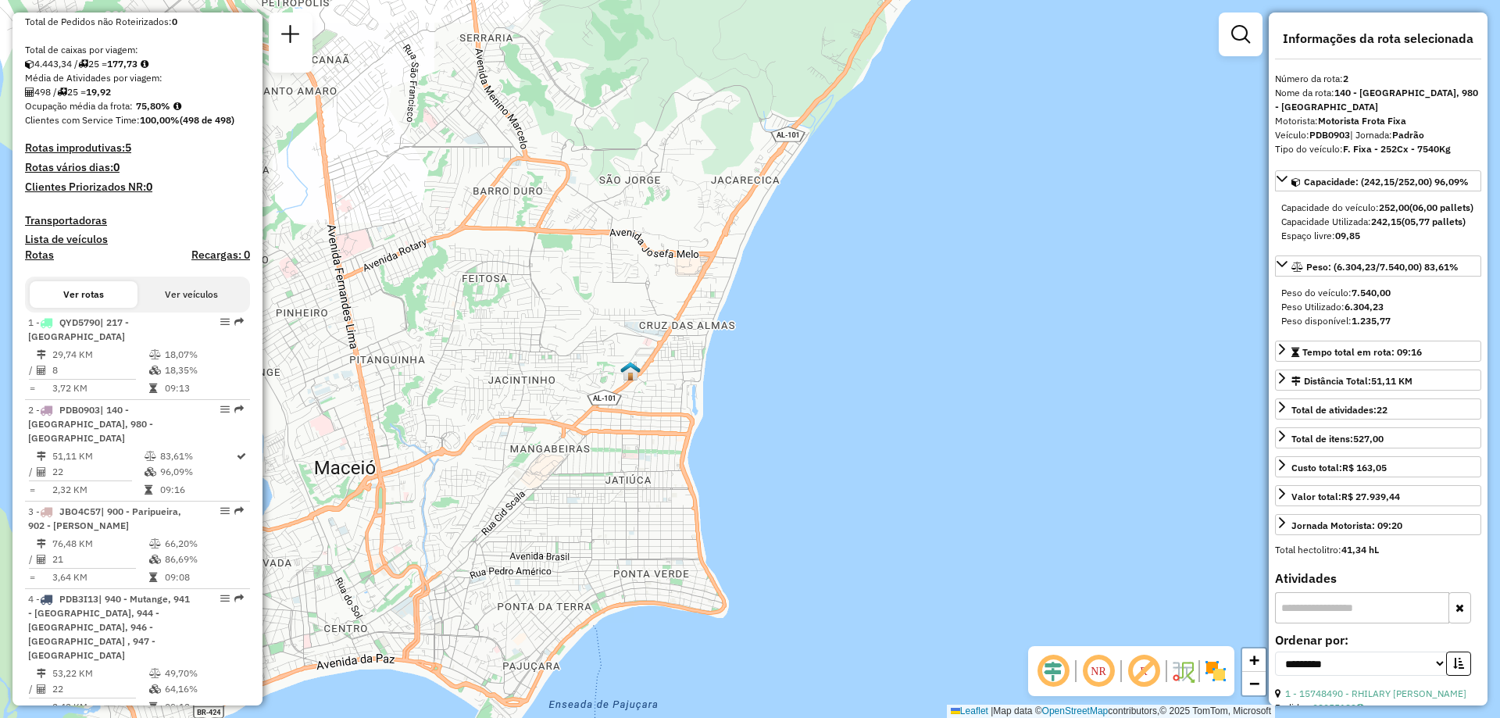
drag, startPoint x: 820, startPoint y: 402, endPoint x: 757, endPoint y: 448, distance: 78.3
click at [757, 448] on div "Janela de atendimento Grade de atendimento Capacidade Transportadoras Veículos …" at bounding box center [750, 359] width 1500 height 718
click at [1152, 673] on em at bounding box center [1144, 671] width 38 height 38
click at [1136, 668] on em at bounding box center [1144, 671] width 38 height 38
click at [1189, 674] on img at bounding box center [1182, 671] width 25 height 25
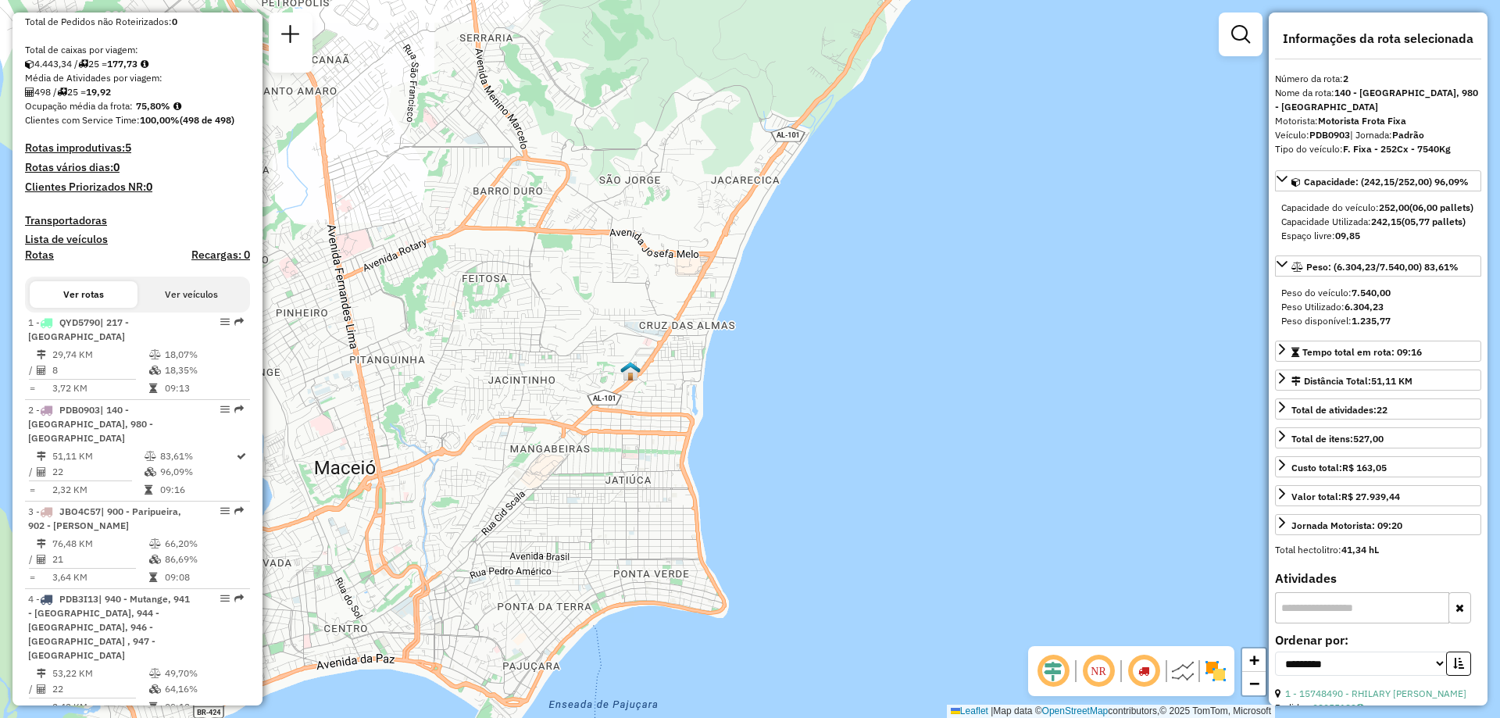
click at [1189, 674] on img at bounding box center [1182, 671] width 25 height 25
click at [1213, 670] on img at bounding box center [1215, 671] width 25 height 25
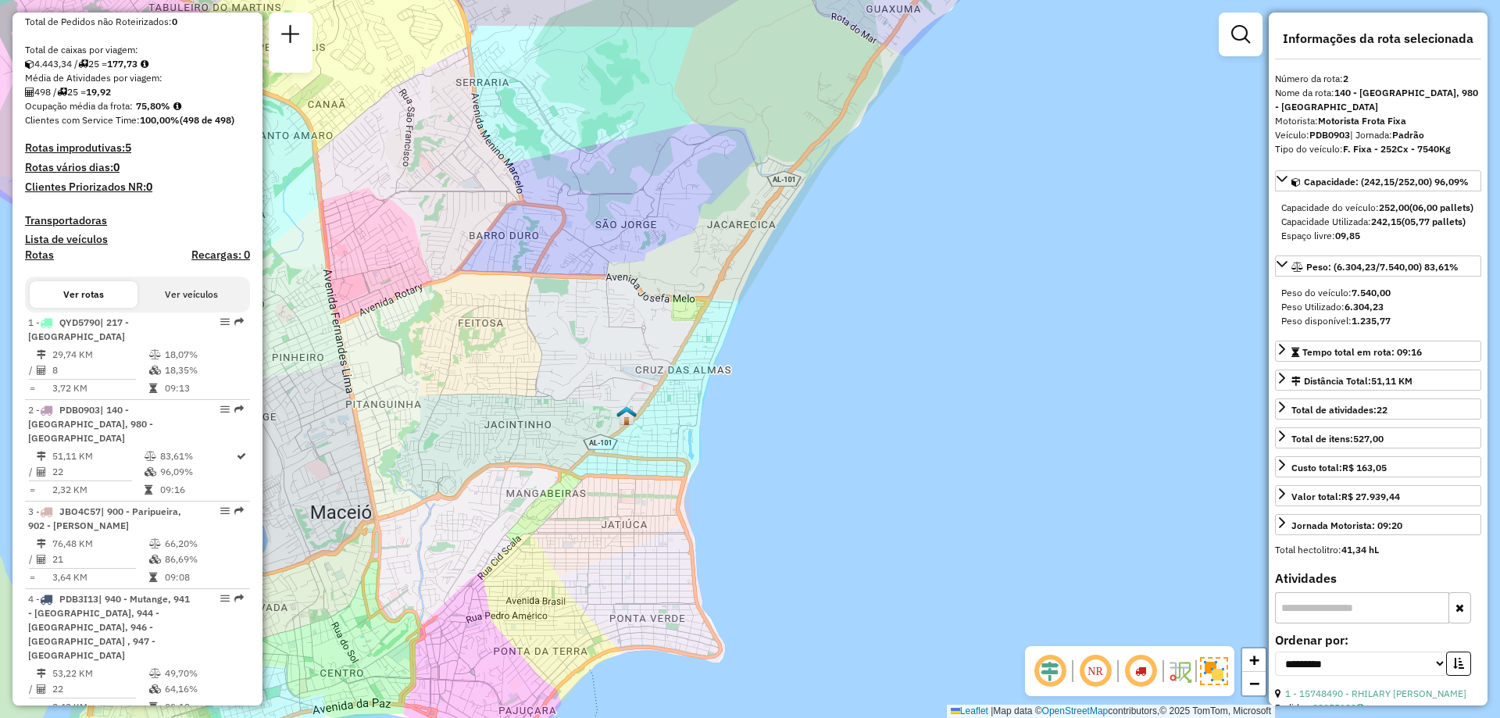
drag, startPoint x: 767, startPoint y: 452, endPoint x: 763, endPoint y: 496, distance: 44.7
click at [763, 496] on div "Janela de atendimento Grade de atendimento Capacidade Transportadoras Veículos …" at bounding box center [750, 359] width 1500 height 718
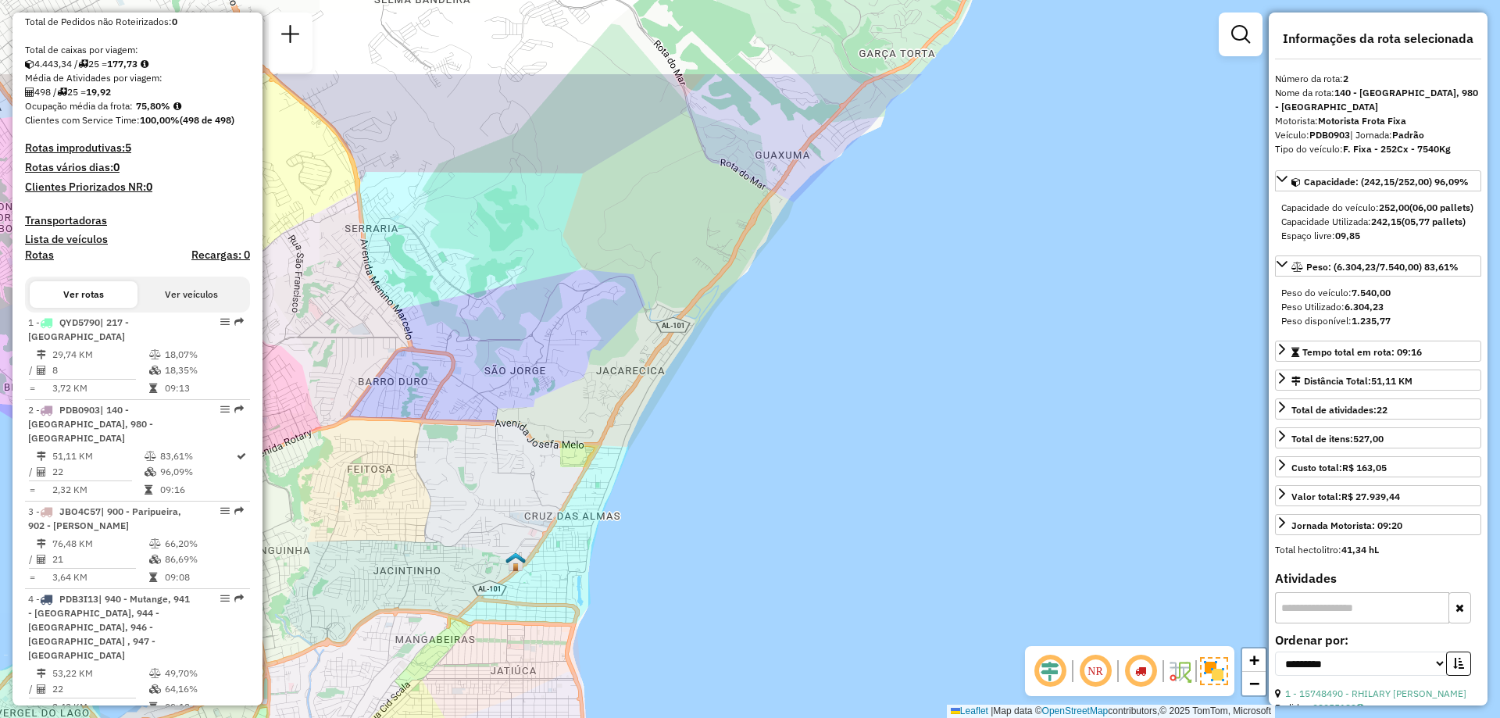
drag, startPoint x: 783, startPoint y: 446, endPoint x: 672, endPoint y: 592, distance: 183.5
click at [672, 592] on div "Janela de atendimento Grade de atendimento Capacidade Transportadoras Veículos …" at bounding box center [750, 359] width 1500 height 718
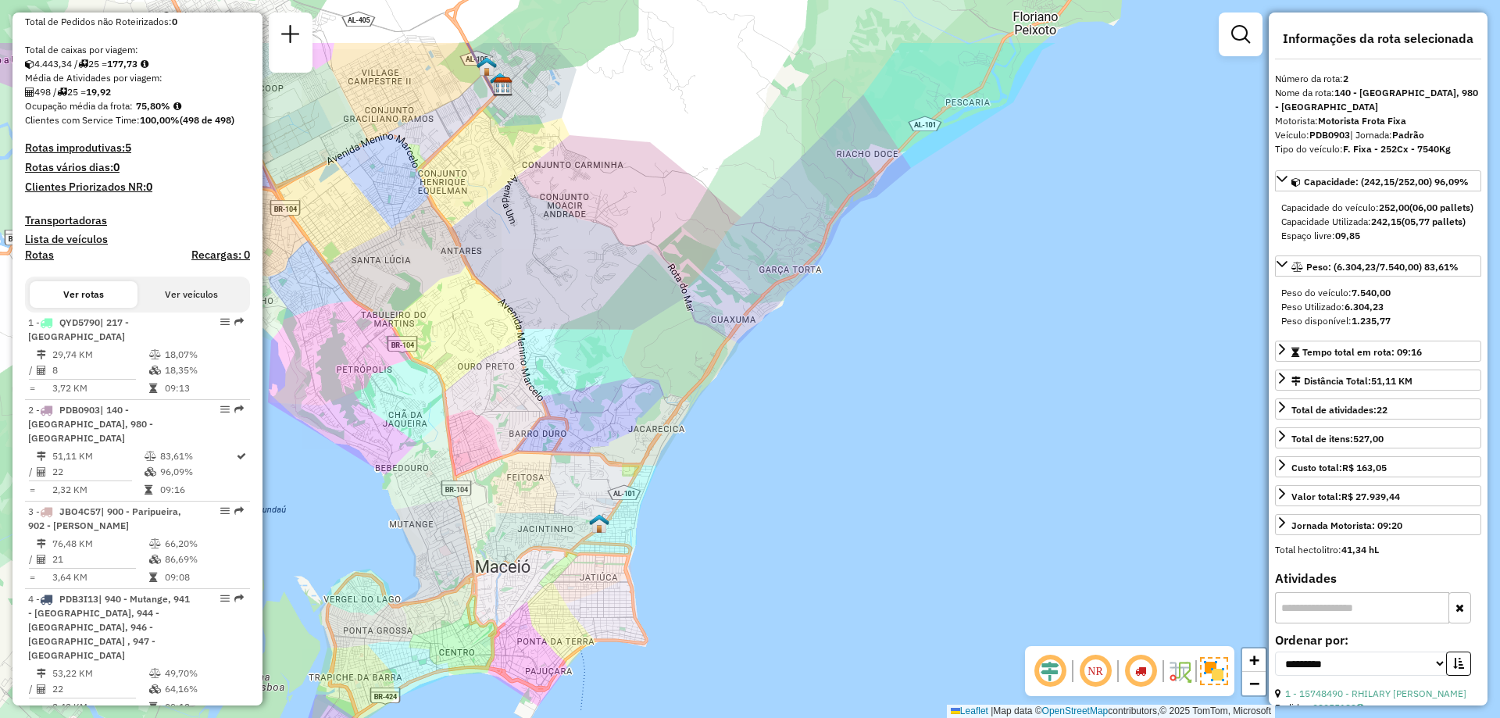
drag, startPoint x: 918, startPoint y: 226, endPoint x: 820, endPoint y: 341, distance: 151.3
click at [820, 341] on div "Janela de atendimento Grade de atendimento Capacidade Transportadoras Veículos …" at bounding box center [750, 359] width 1500 height 718
